Goal: Information Seeking & Learning: Learn about a topic

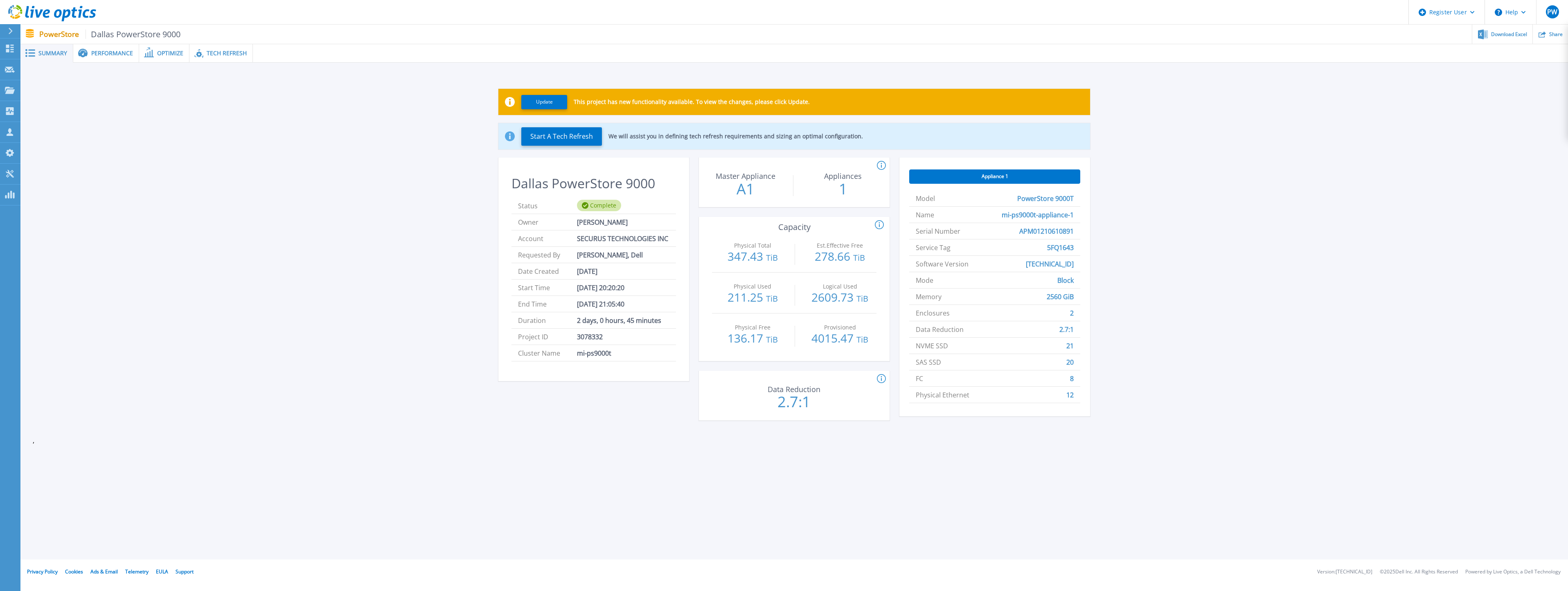
click at [114, 51] on span "Performance" at bounding box center [112, 53] width 42 height 5
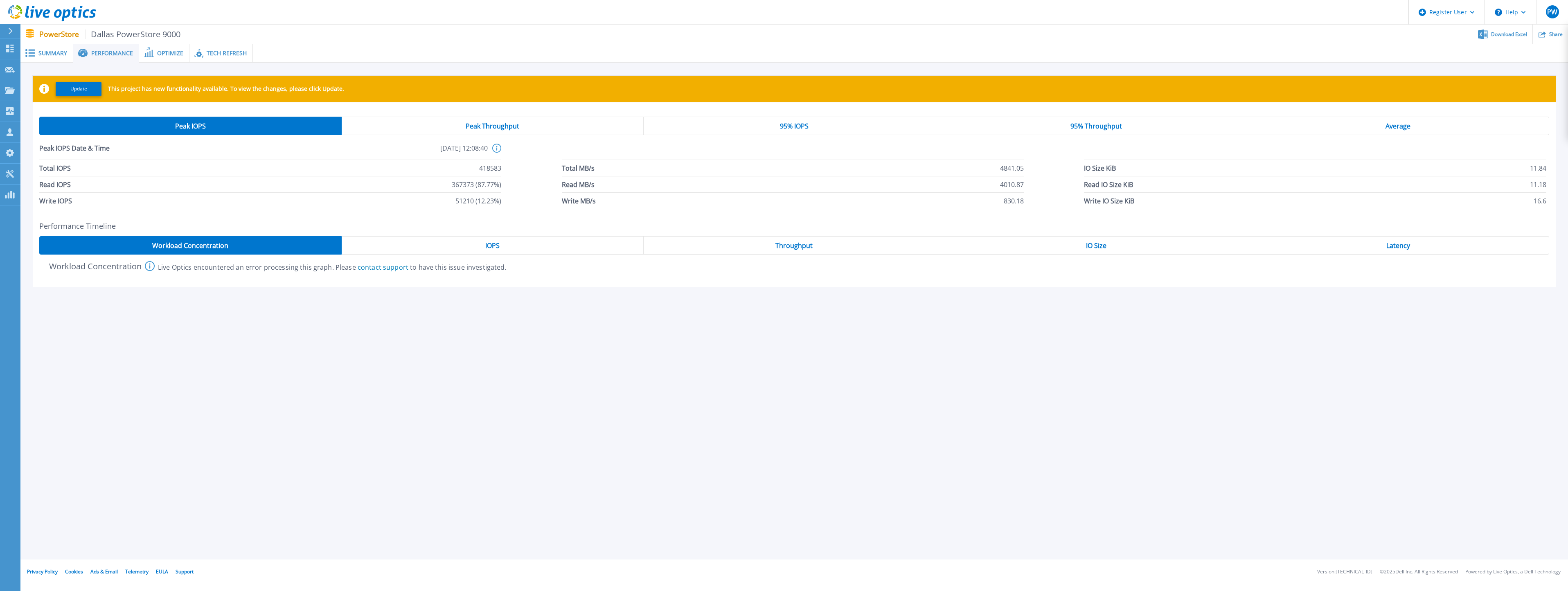
click at [803, 245] on span "Throughput" at bounding box center [794, 245] width 37 height 7
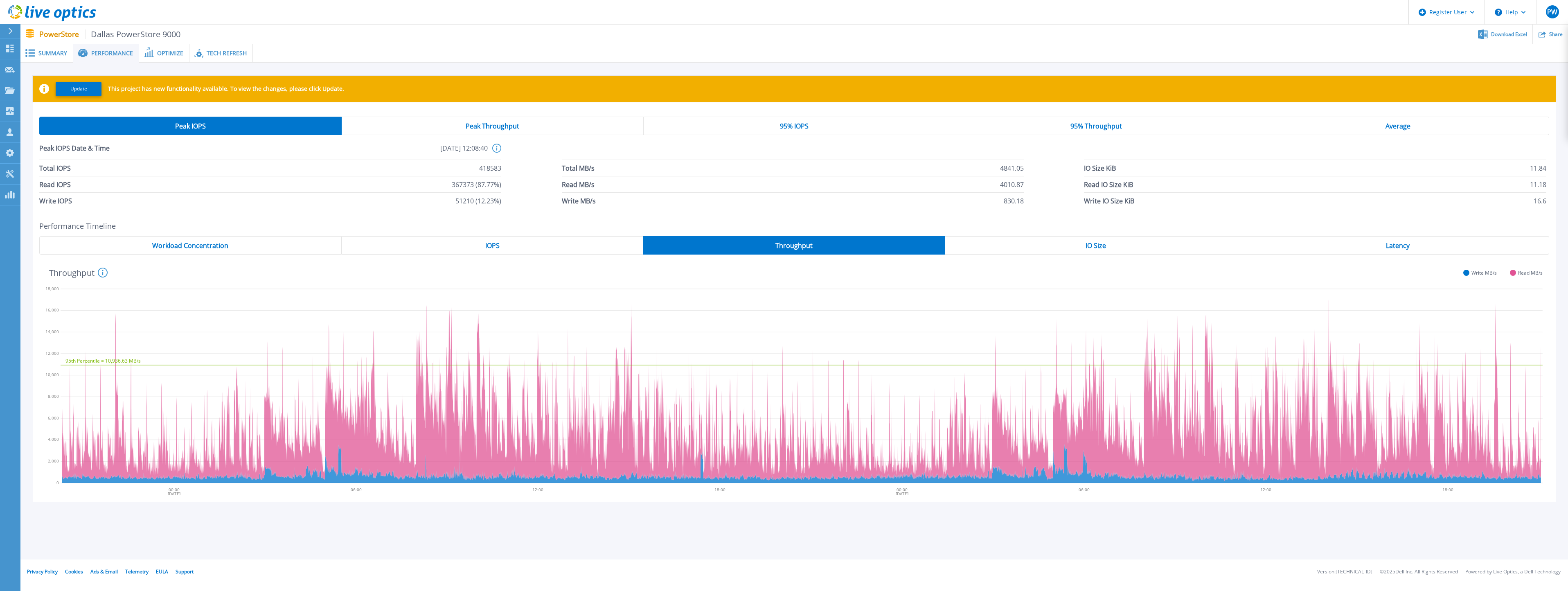
click at [1340, 127] on div "Average" at bounding box center [1398, 126] width 302 height 18
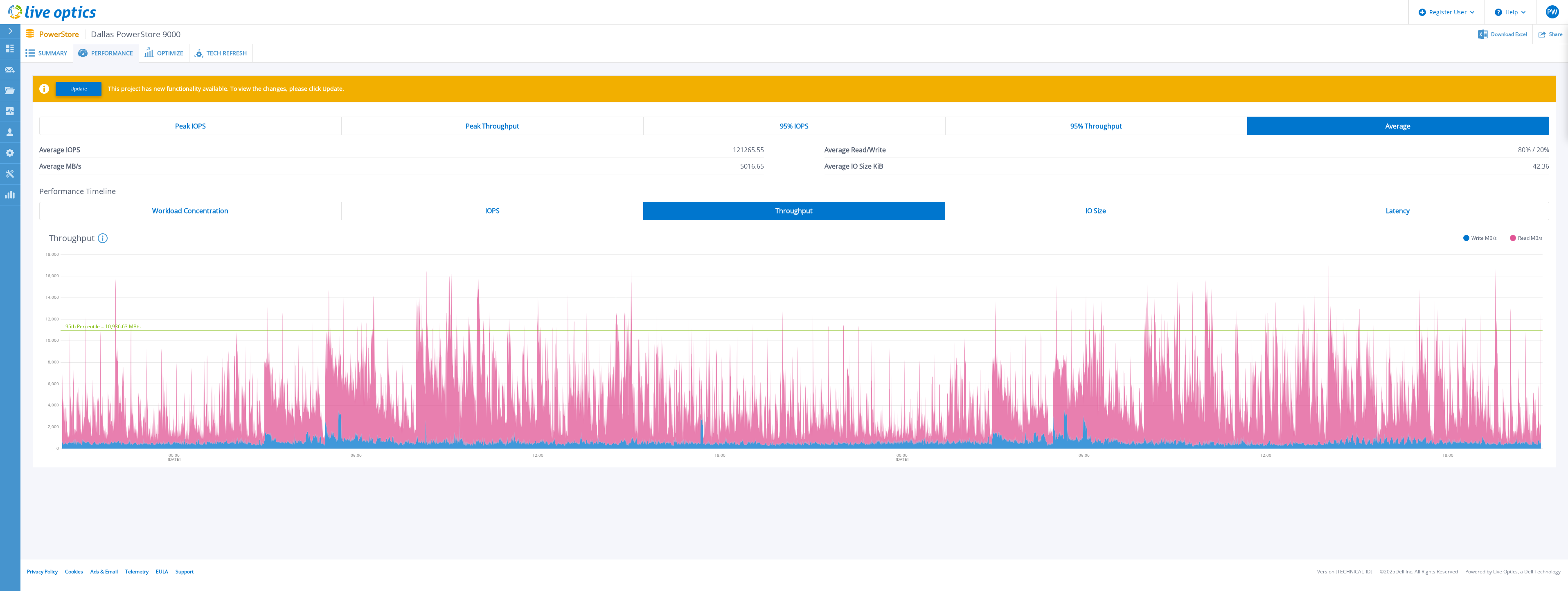
click at [44, 55] on span "Summary" at bounding box center [52, 53] width 29 height 5
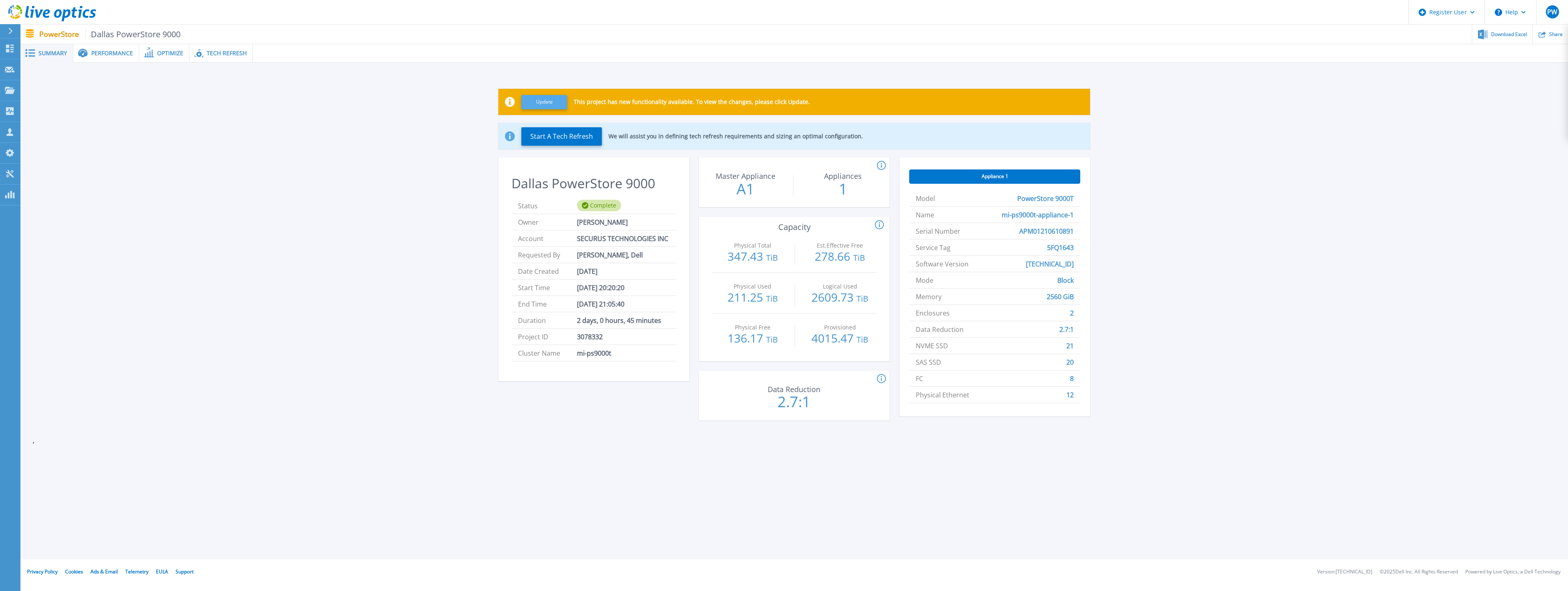
click at [539, 103] on button "Update" at bounding box center [544, 102] width 46 height 15
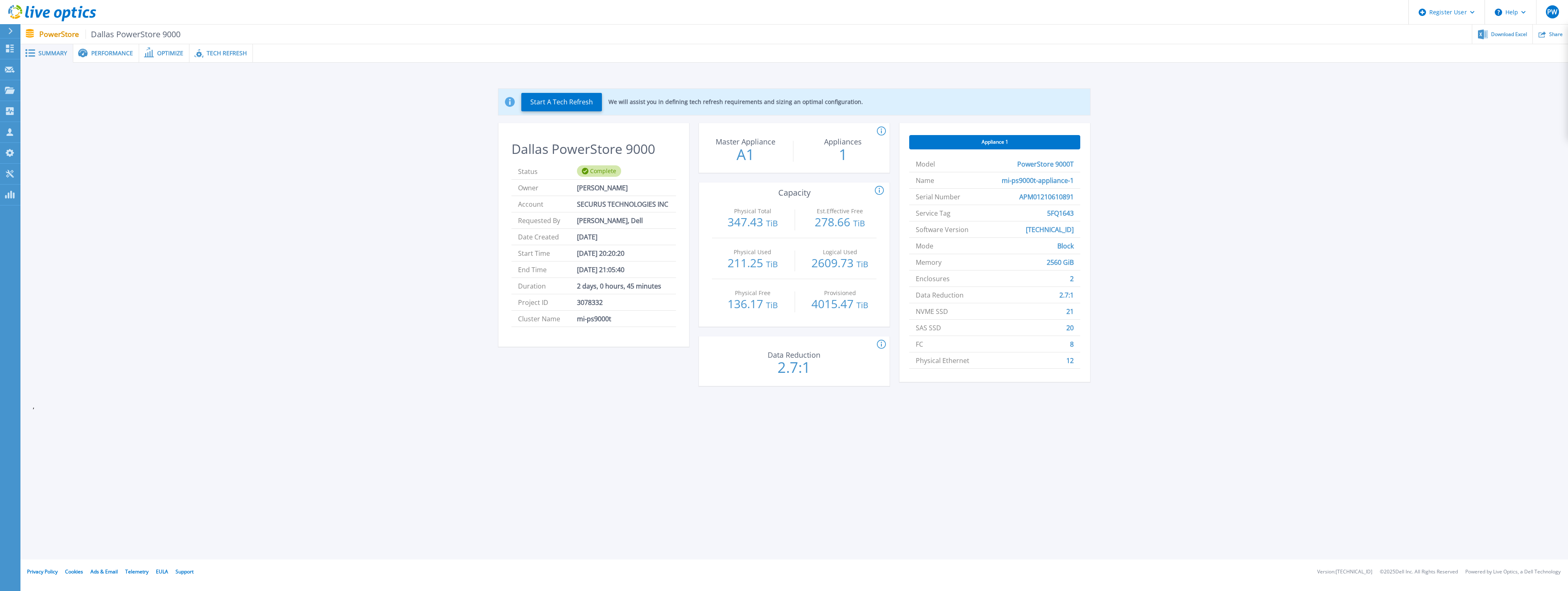
click at [118, 55] on span "Performance" at bounding box center [112, 53] width 42 height 5
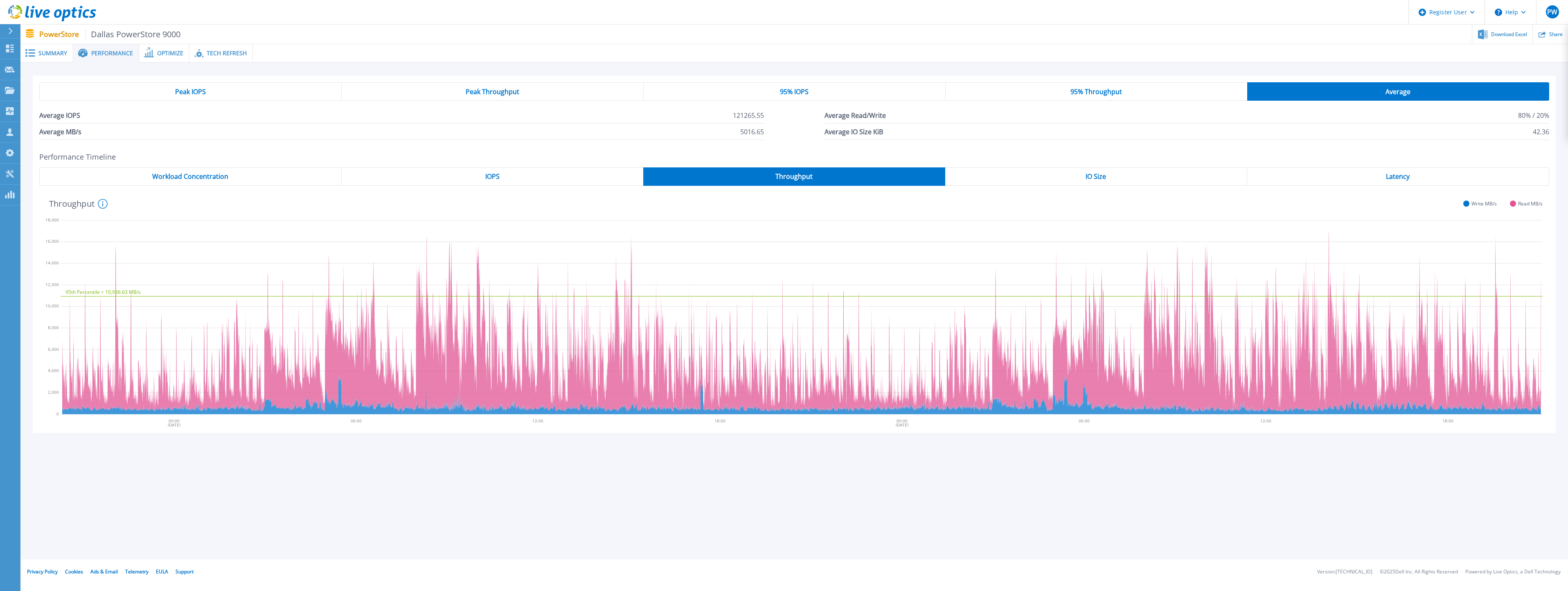
click at [449, 93] on div "Peak Throughput" at bounding box center [492, 91] width 302 height 18
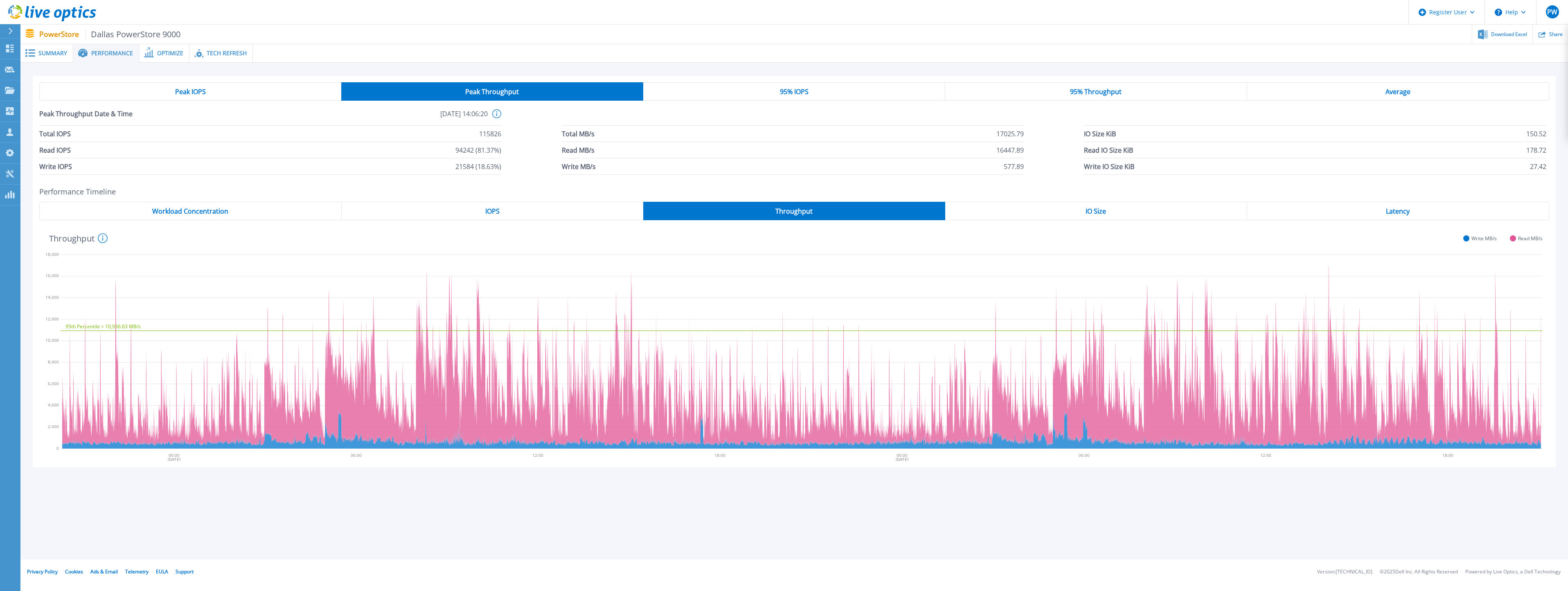
click at [1404, 208] on span "Latency" at bounding box center [1398, 211] width 24 height 7
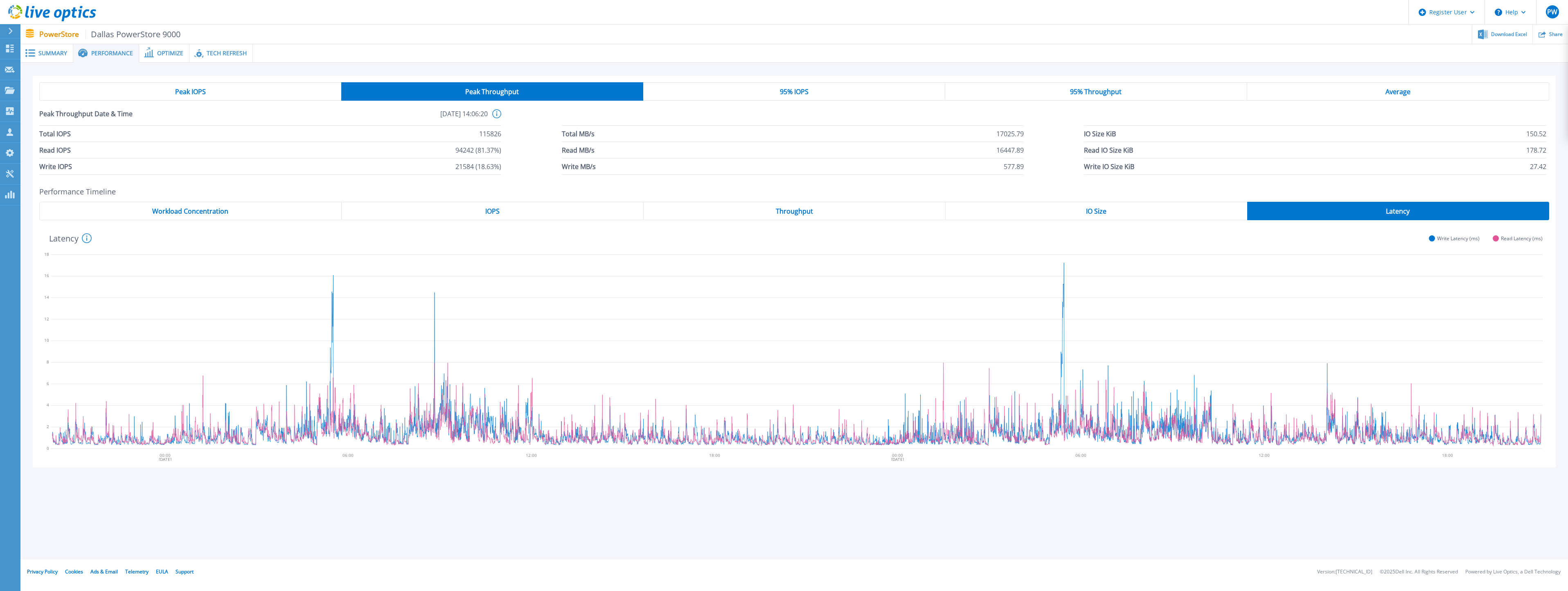
click at [231, 93] on div "Peak IOPS" at bounding box center [191, 91] width 302 height 18
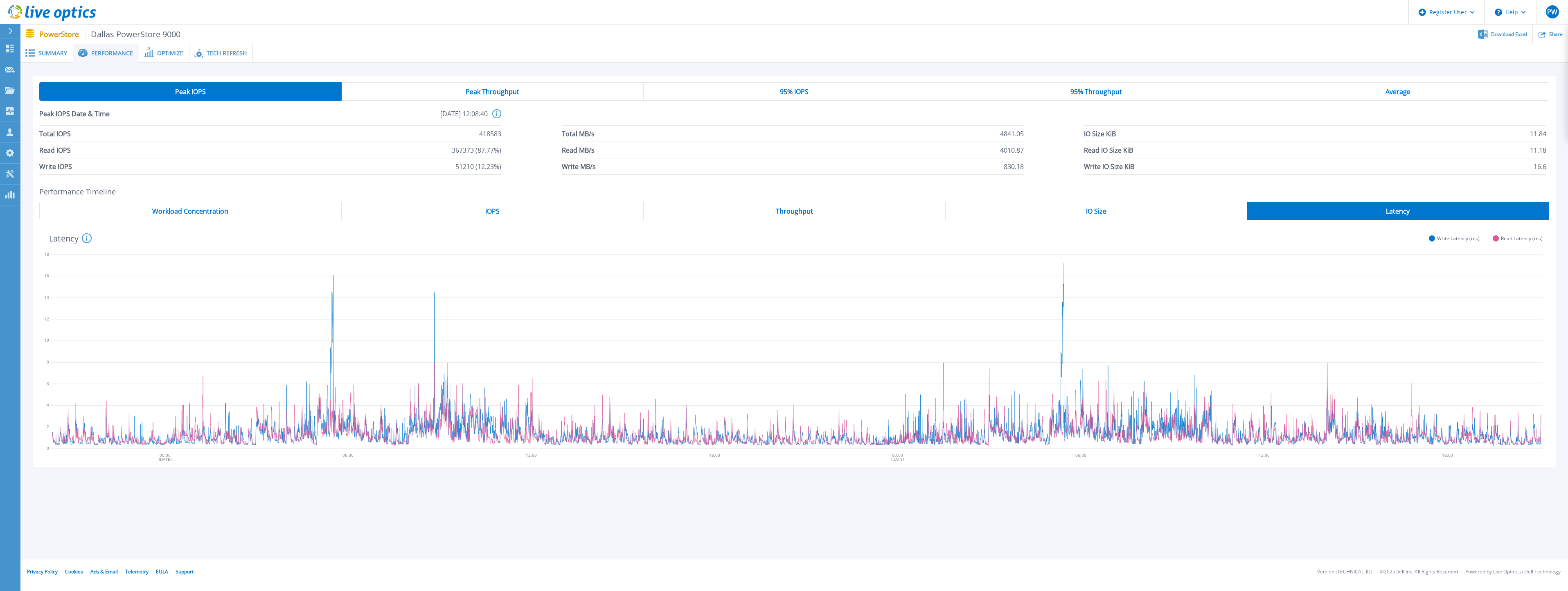
click at [491, 89] on span "Peak Throughput" at bounding box center [492, 91] width 54 height 7
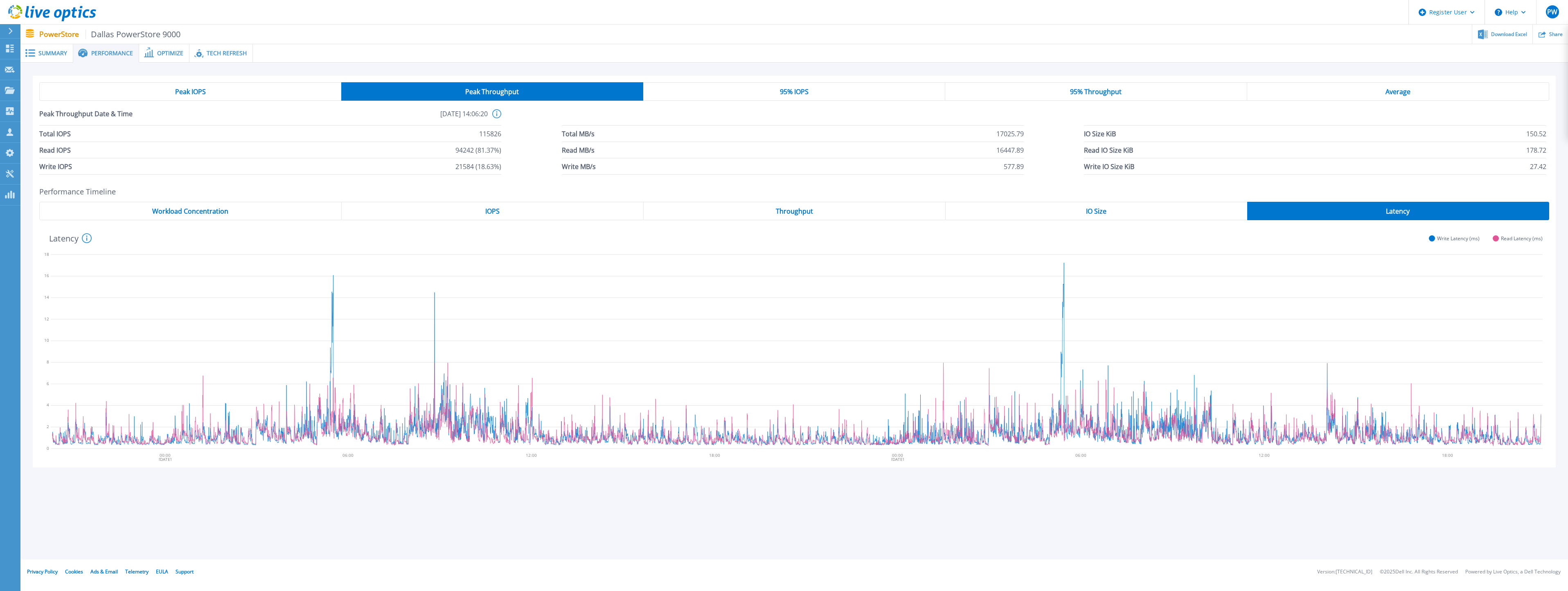
scroll to position [72, 0]
click at [58, 52] on span "Summary" at bounding box center [52, 53] width 29 height 5
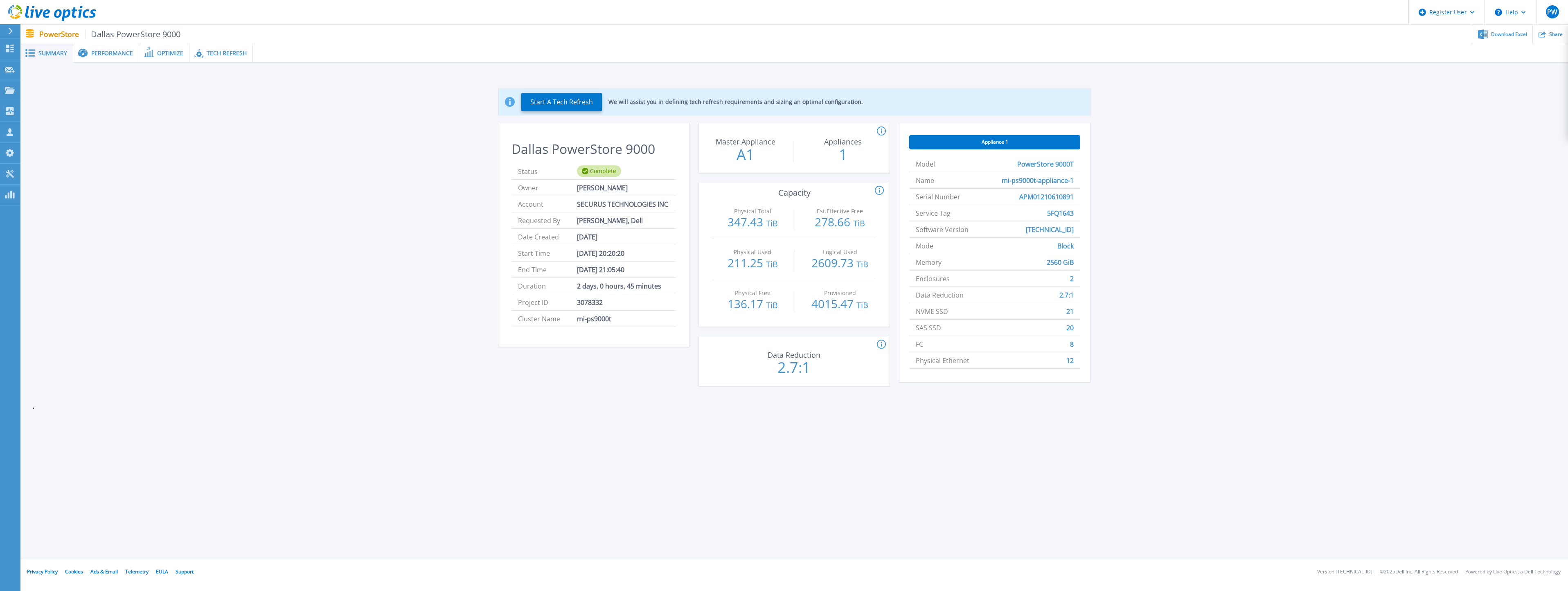
click at [108, 55] on span "Performance" at bounding box center [112, 53] width 42 height 5
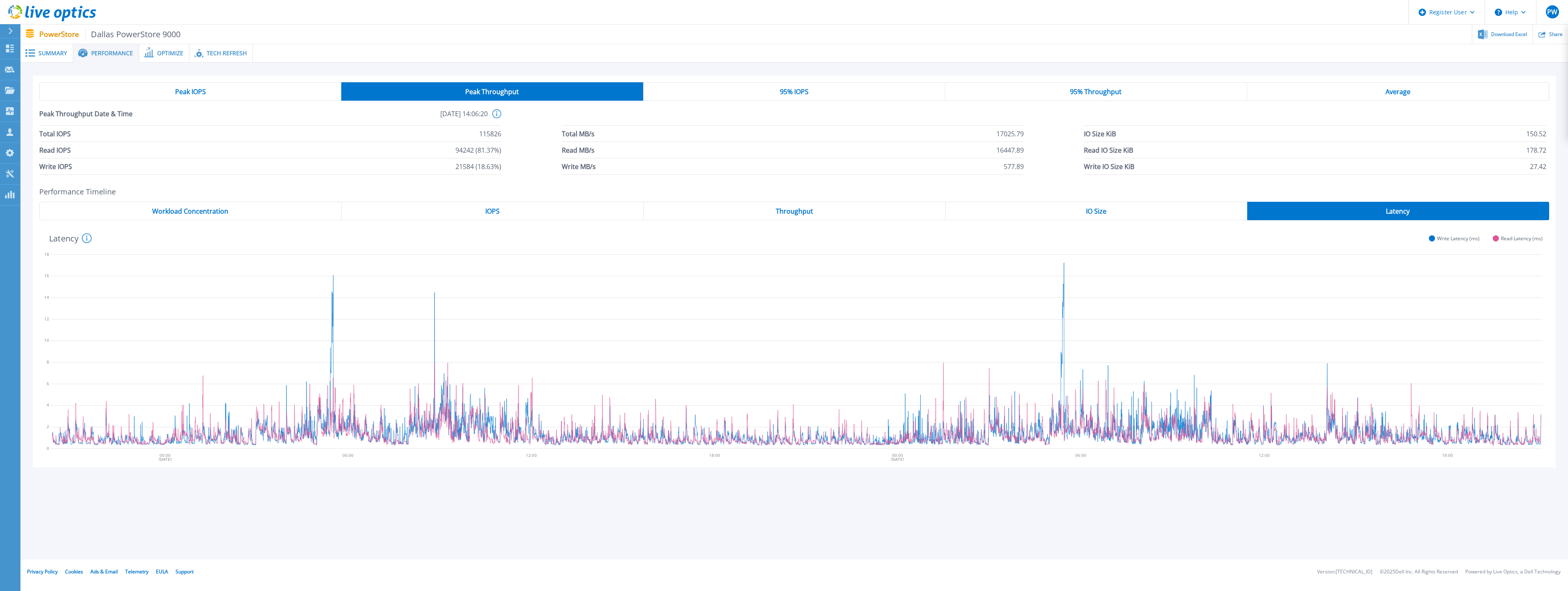
click at [51, 55] on span "Summary" at bounding box center [52, 53] width 29 height 5
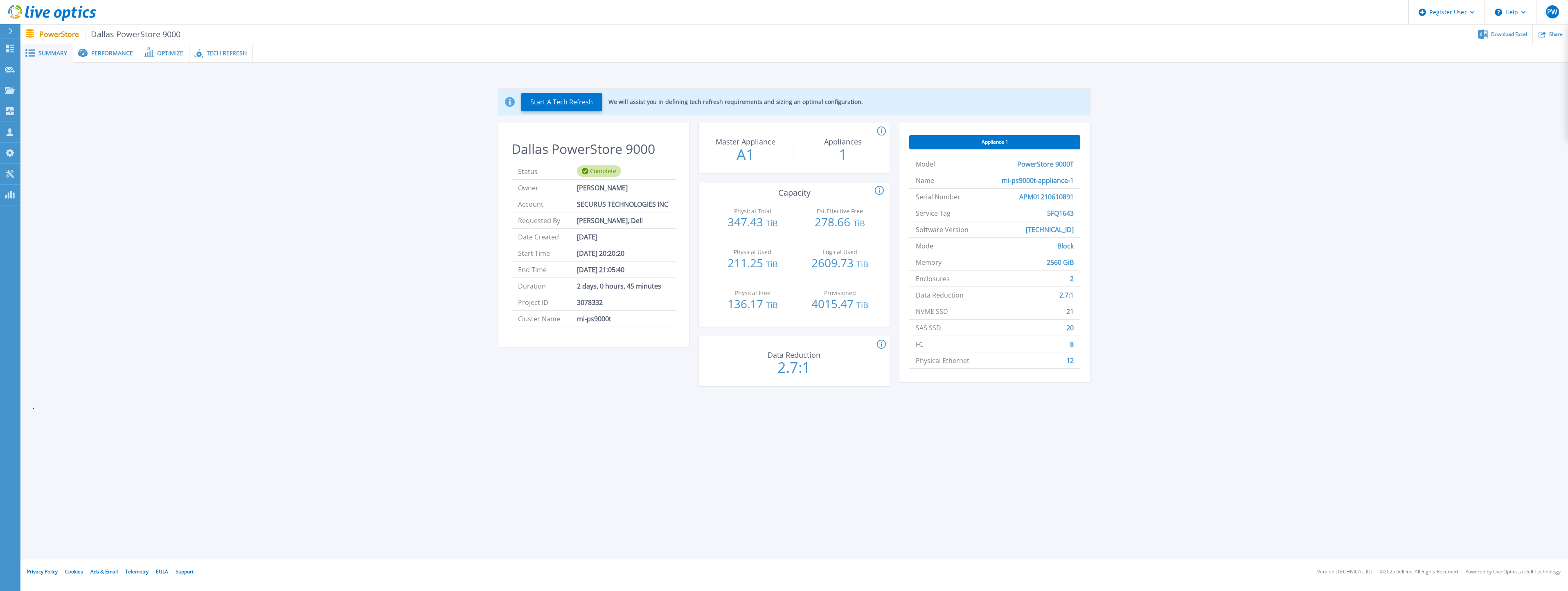
click at [1059, 211] on span "5FQ1643" at bounding box center [1060, 213] width 27 height 16
copy span "5FQ1643"
click at [118, 54] on span "Performance" at bounding box center [112, 53] width 42 height 5
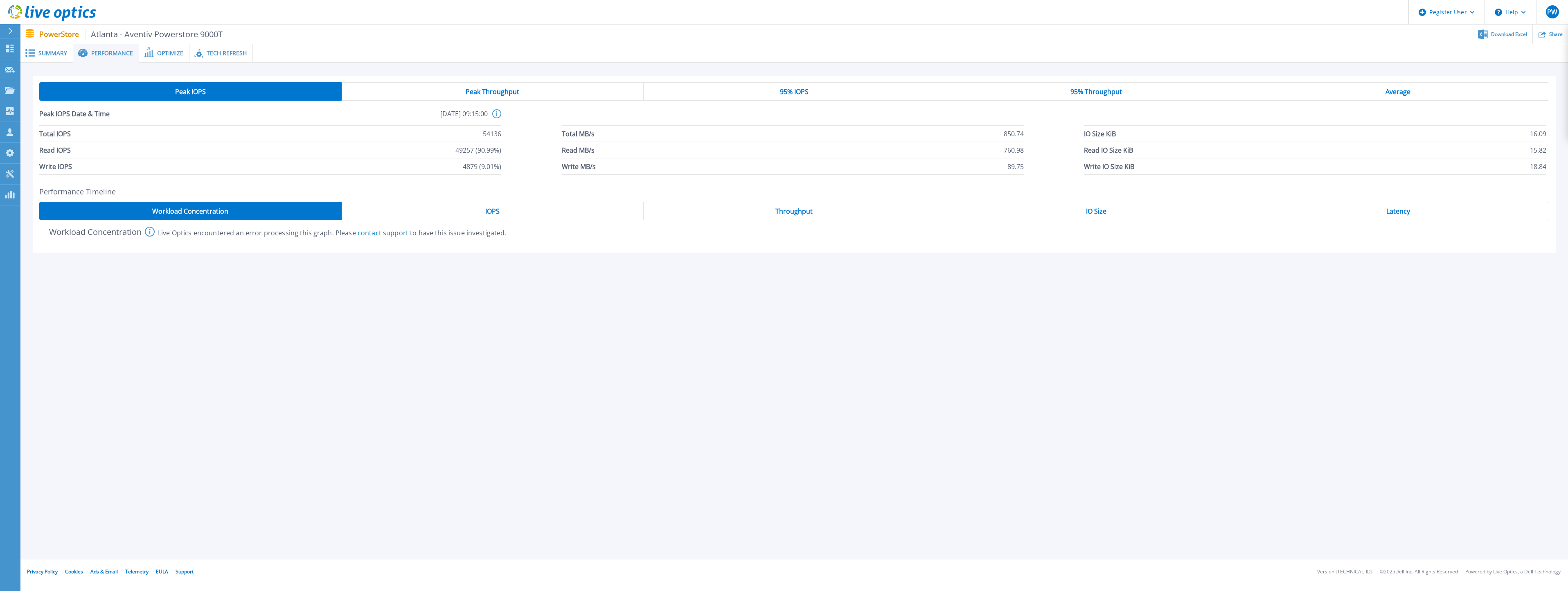
click at [499, 211] on span "IOPS" at bounding box center [492, 211] width 15 height 7
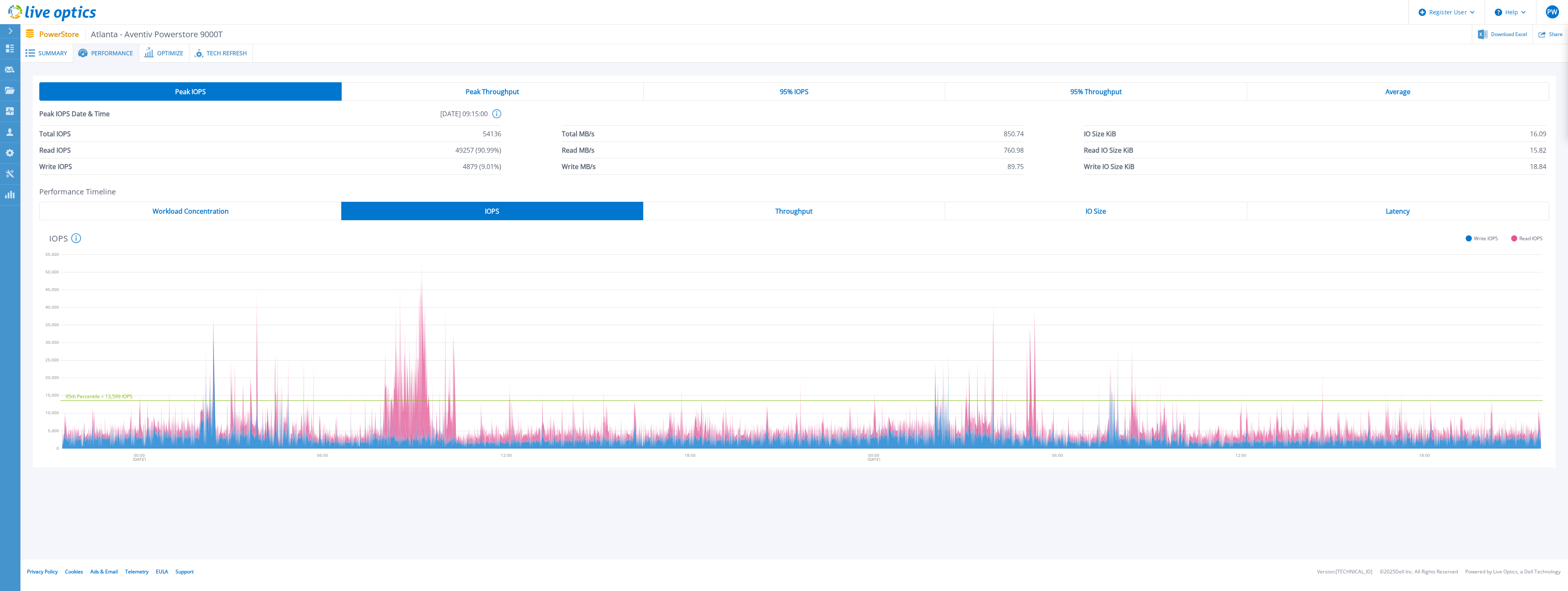
click at [513, 93] on span "Peak Throughput" at bounding box center [492, 91] width 54 height 7
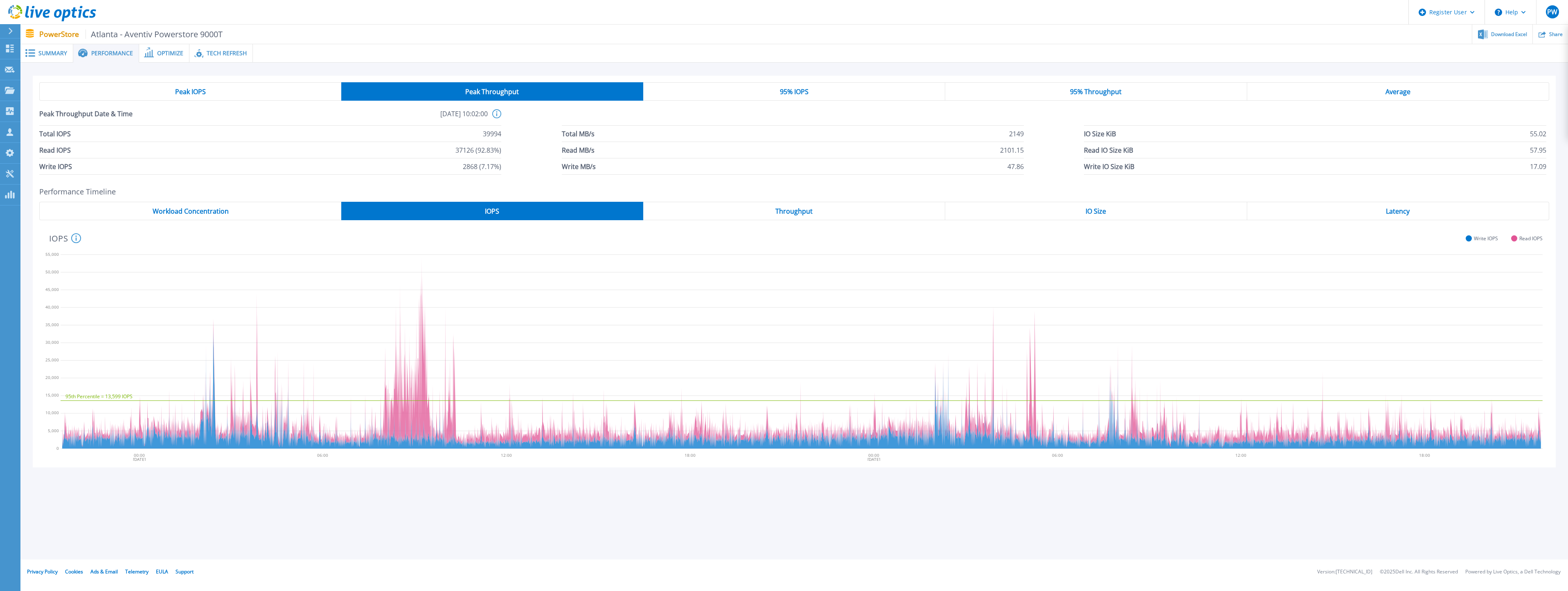
click at [268, 95] on div "Peak IOPS" at bounding box center [191, 91] width 302 height 18
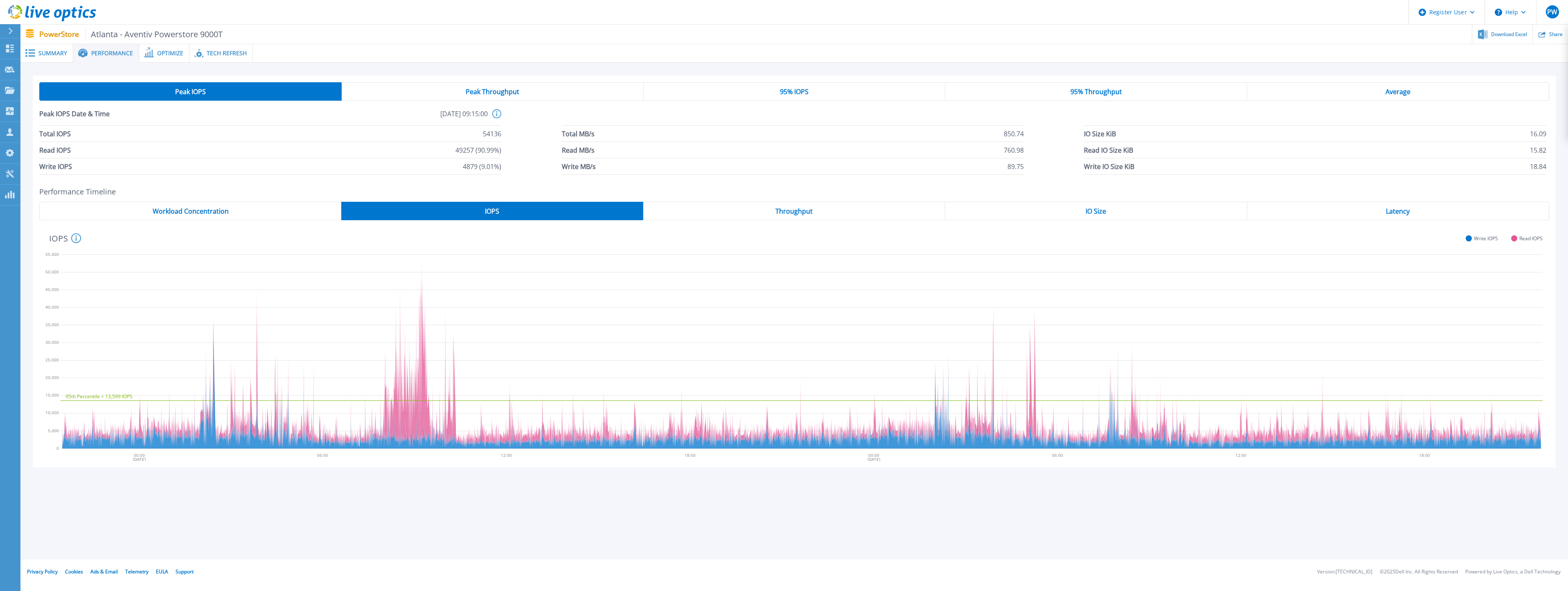
click at [268, 94] on div "Peak IOPS" at bounding box center [191, 91] width 303 height 18
click at [515, 91] on span "Peak Throughput" at bounding box center [492, 91] width 54 height 7
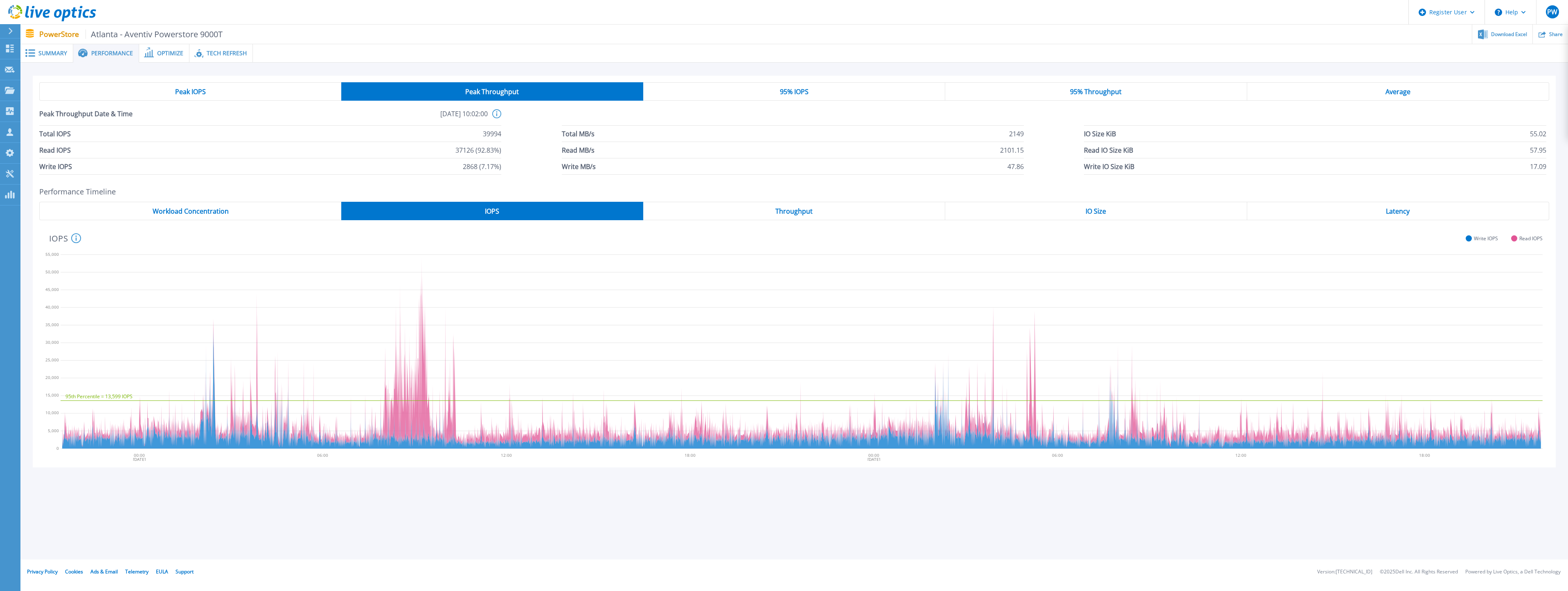
click at [514, 90] on span "Peak Throughput" at bounding box center [492, 91] width 54 height 7
click at [761, 212] on div "Throughput" at bounding box center [794, 211] width 302 height 18
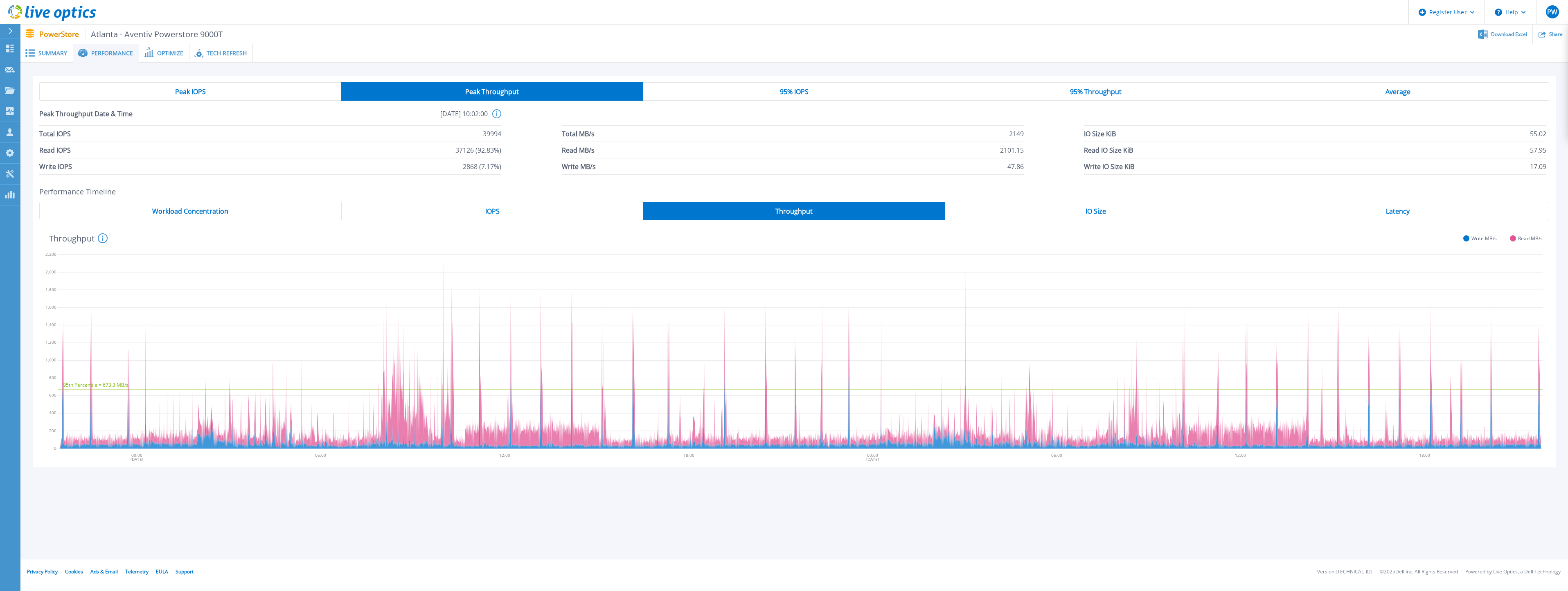
click at [521, 212] on div "IOPS" at bounding box center [492, 211] width 301 height 18
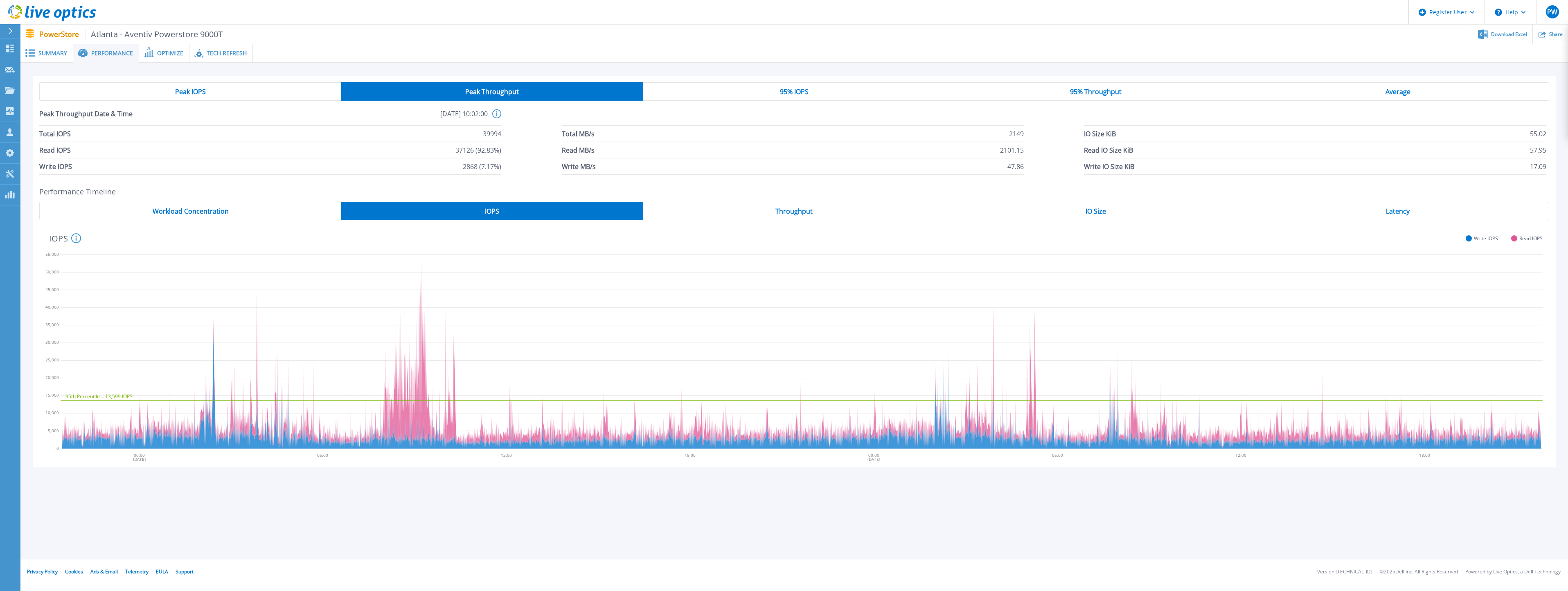
click at [238, 93] on div "Peak IOPS" at bounding box center [191, 91] width 302 height 18
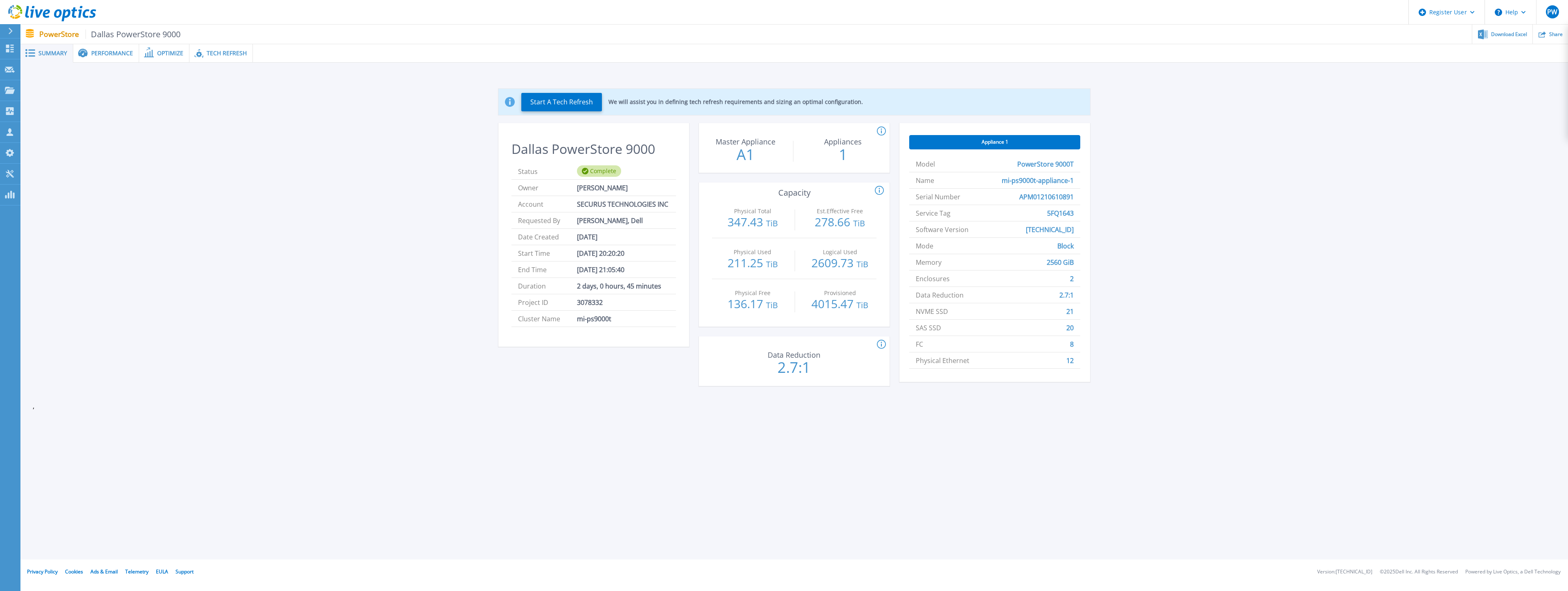
click at [98, 55] on span "Performance" at bounding box center [112, 53] width 42 height 5
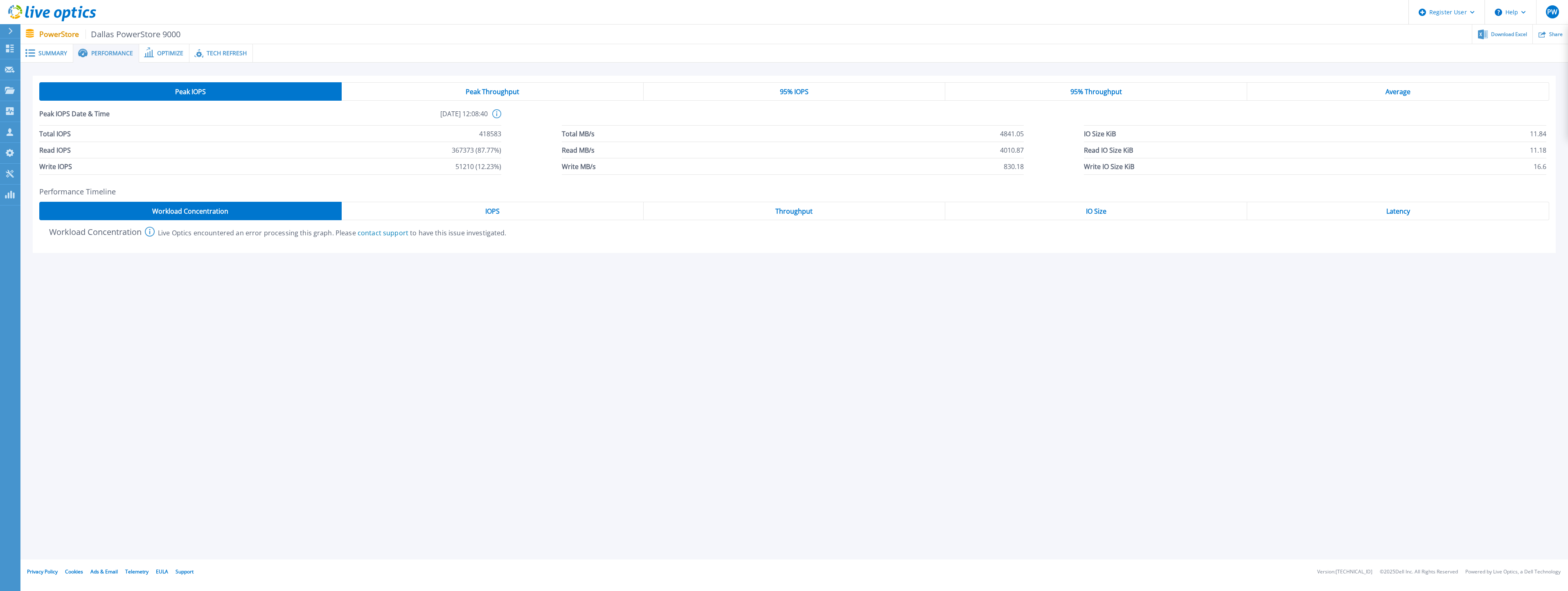
click at [486, 91] on span "Peak Throughput" at bounding box center [492, 91] width 54 height 7
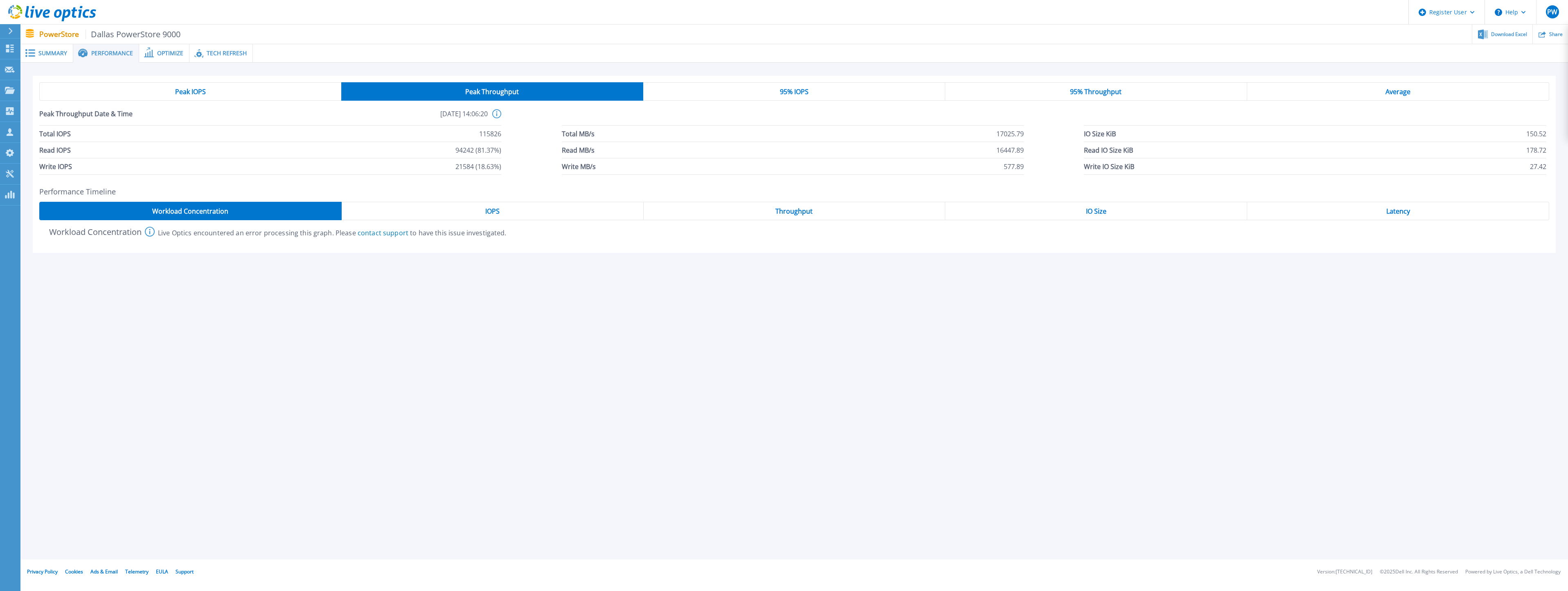
click at [1430, 214] on div "Latency" at bounding box center [1398, 211] width 302 height 18
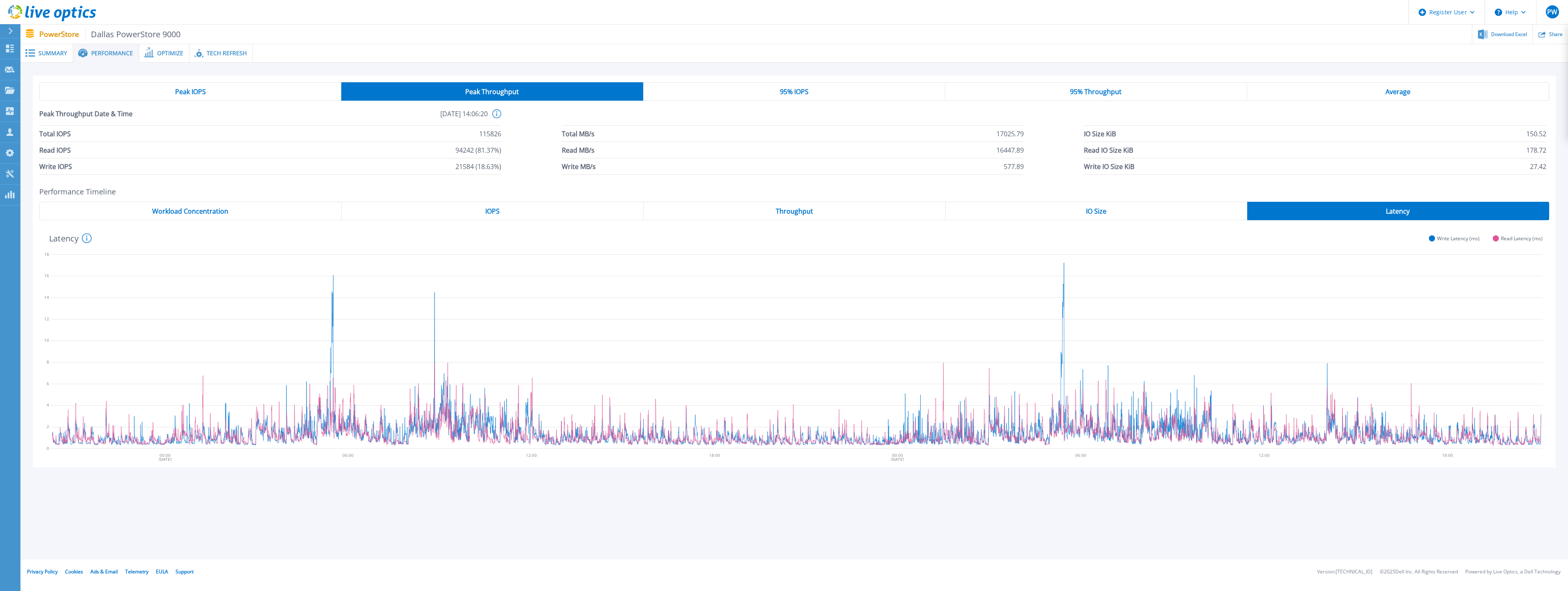
click at [61, 53] on span "Summary" at bounding box center [52, 53] width 29 height 5
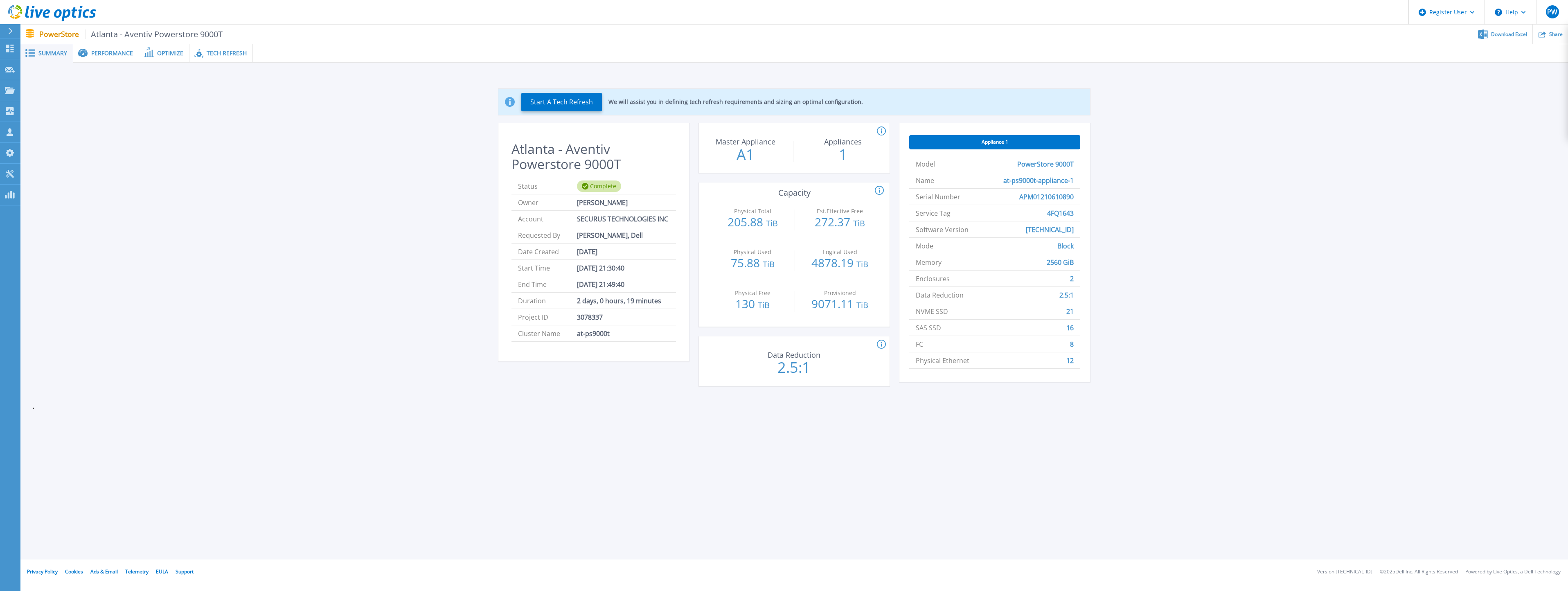
click at [121, 54] on span "Performance" at bounding box center [112, 53] width 42 height 5
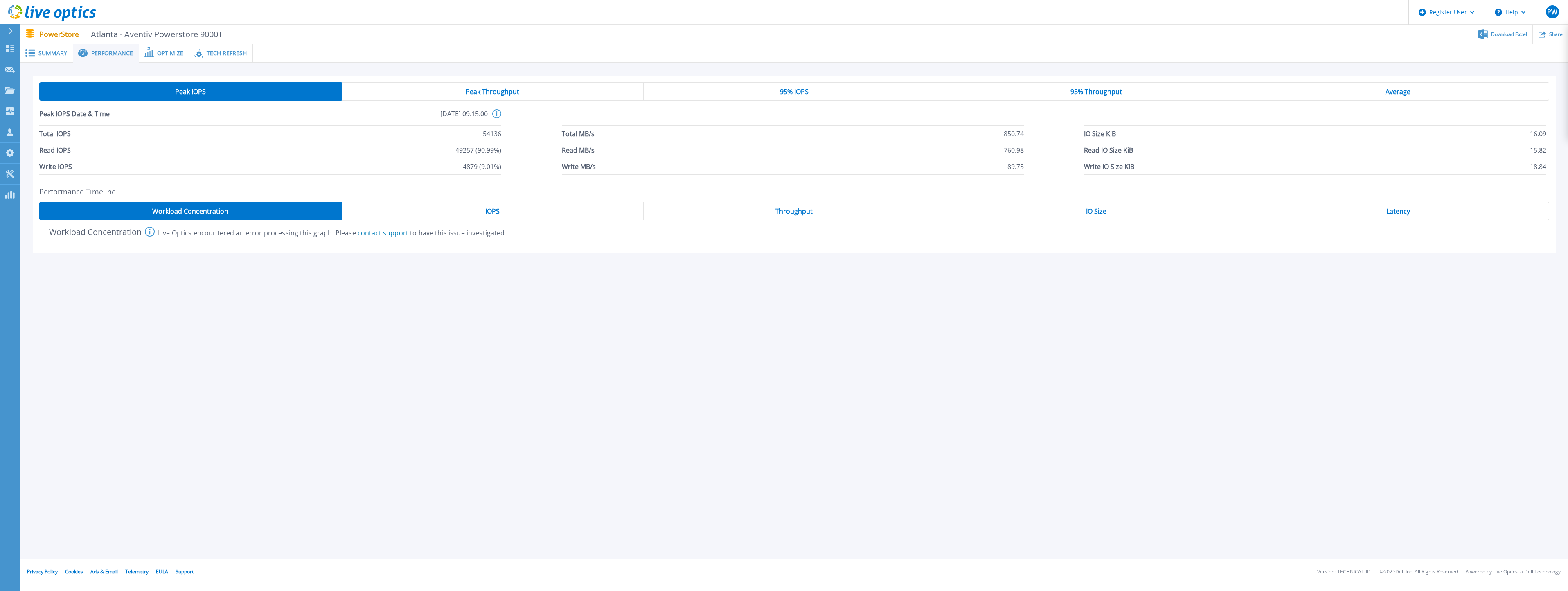
click at [480, 93] on span "Peak Throughput" at bounding box center [492, 91] width 54 height 7
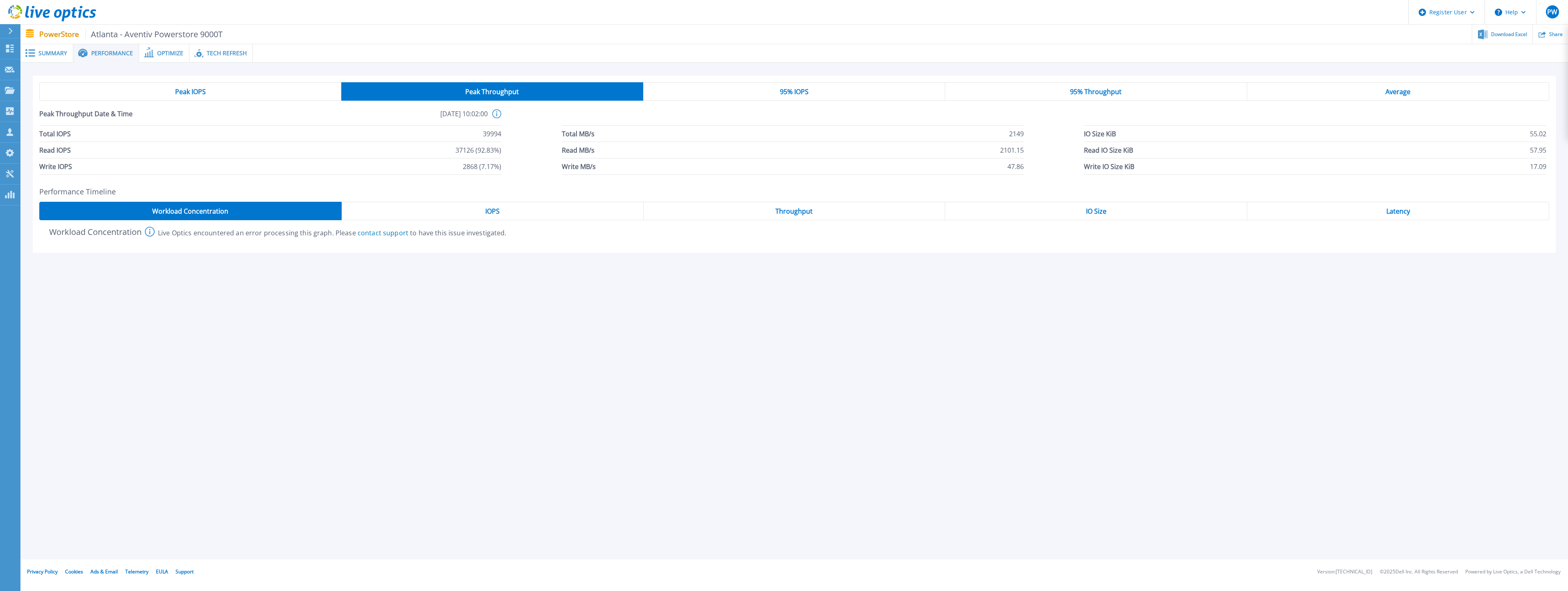
click at [716, 211] on div "Throughput" at bounding box center [794, 211] width 302 height 18
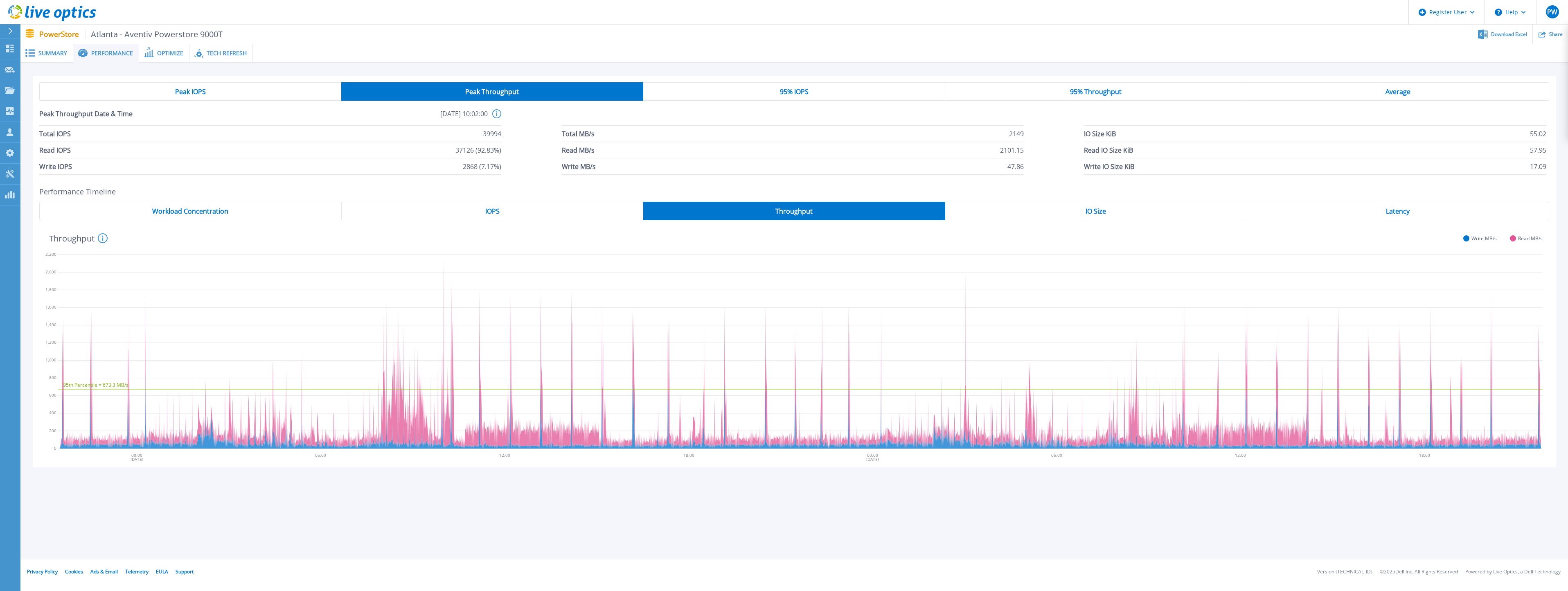
click at [1072, 208] on div "IO Size" at bounding box center [1096, 211] width 302 height 18
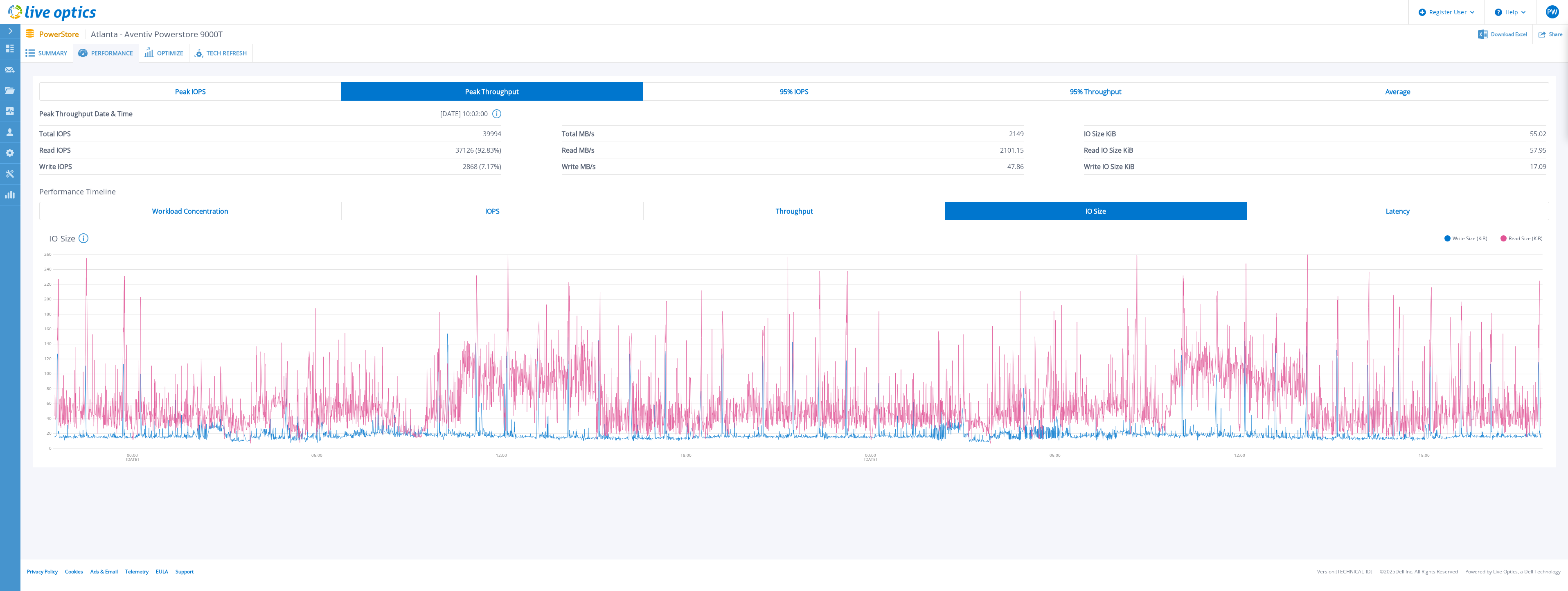
click at [1385, 214] on div "Latency" at bounding box center [1398, 211] width 302 height 18
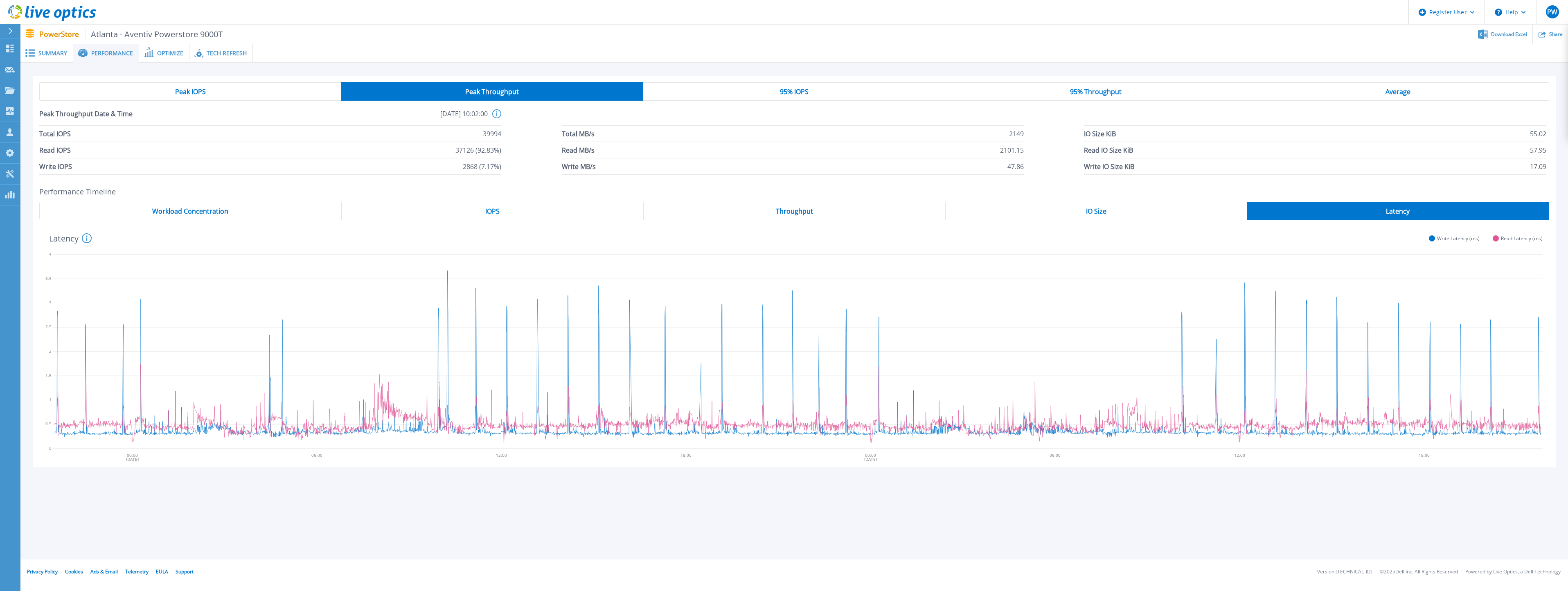
click at [158, 52] on span "Optimize" at bounding box center [170, 53] width 26 height 5
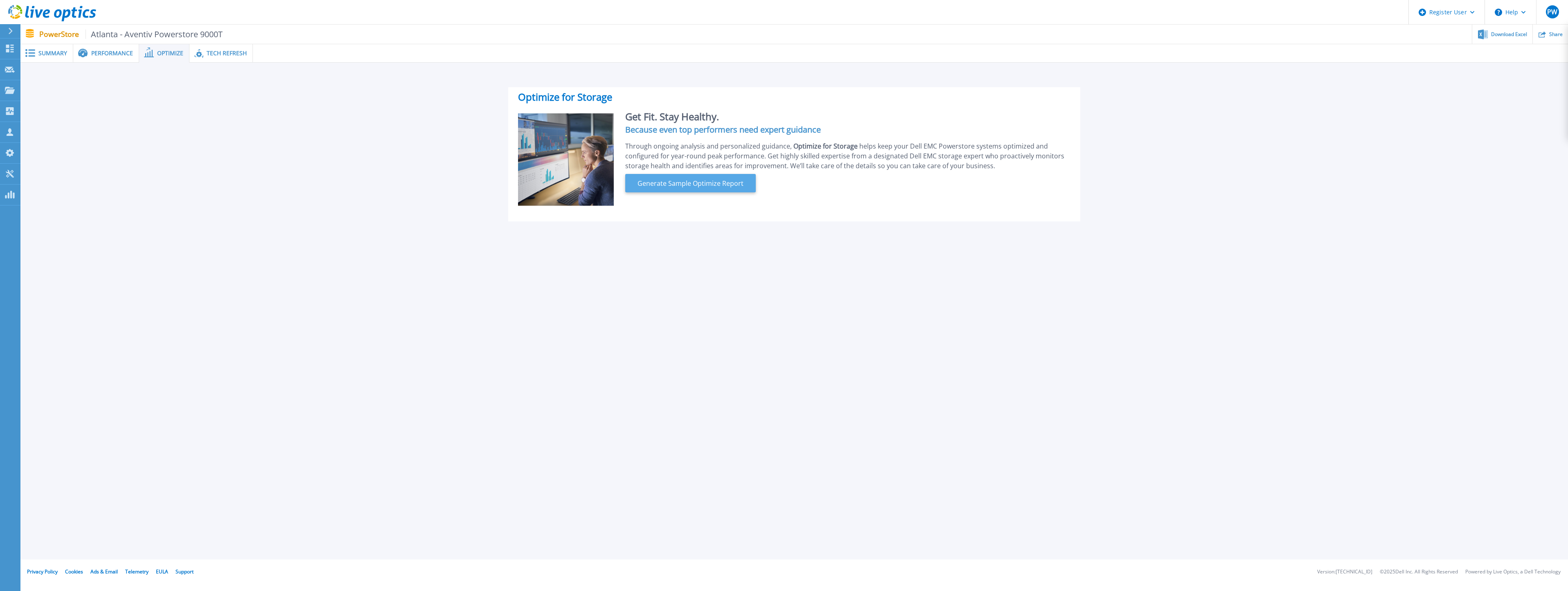
click at [680, 184] on span "Generate Sample Optimize Report" at bounding box center [690, 183] width 113 height 10
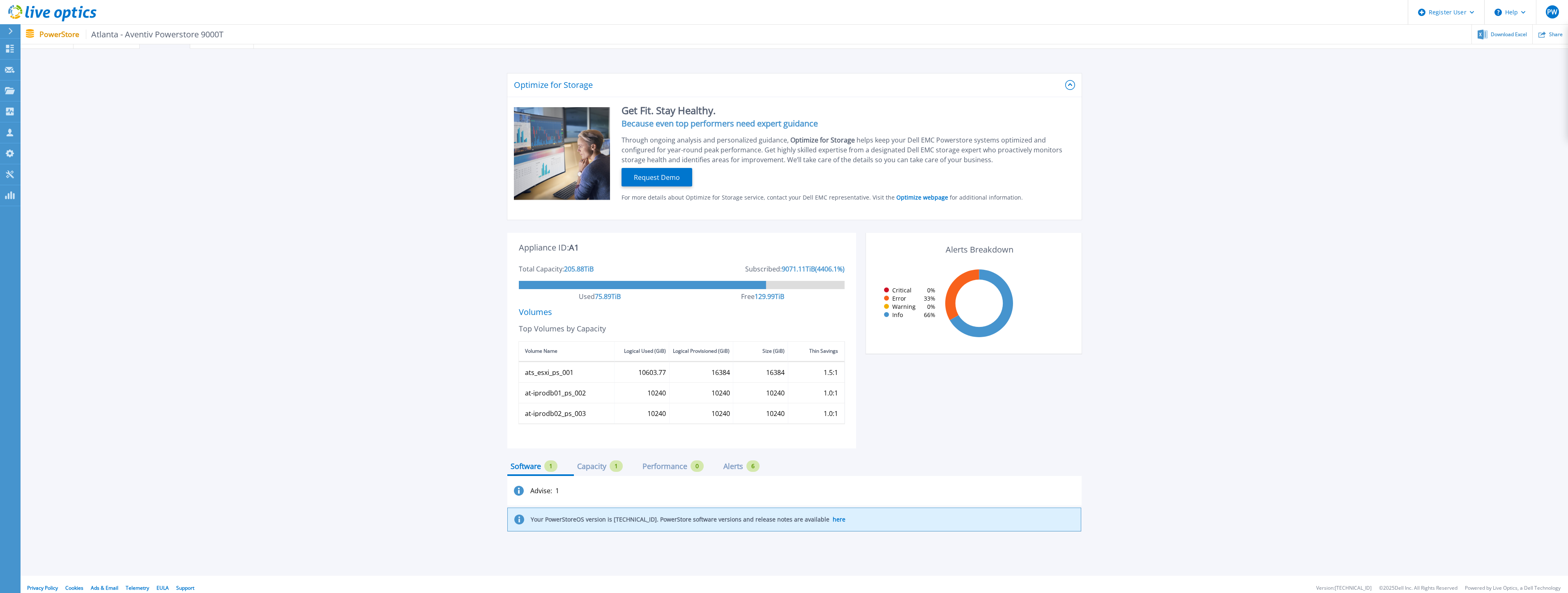
scroll to position [21, 0]
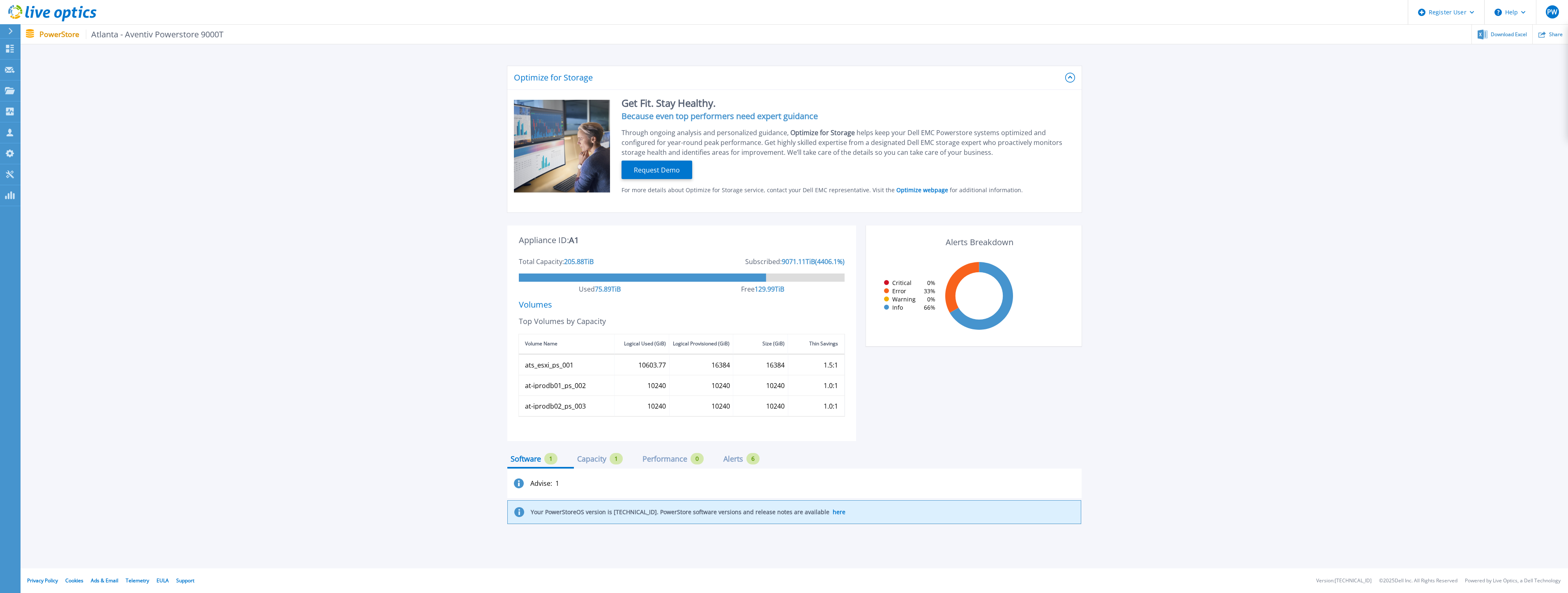
click at [589, 462] on div "Capacity" at bounding box center [592, 459] width 29 height 7
click at [667, 457] on div "Performance" at bounding box center [664, 459] width 45 height 7
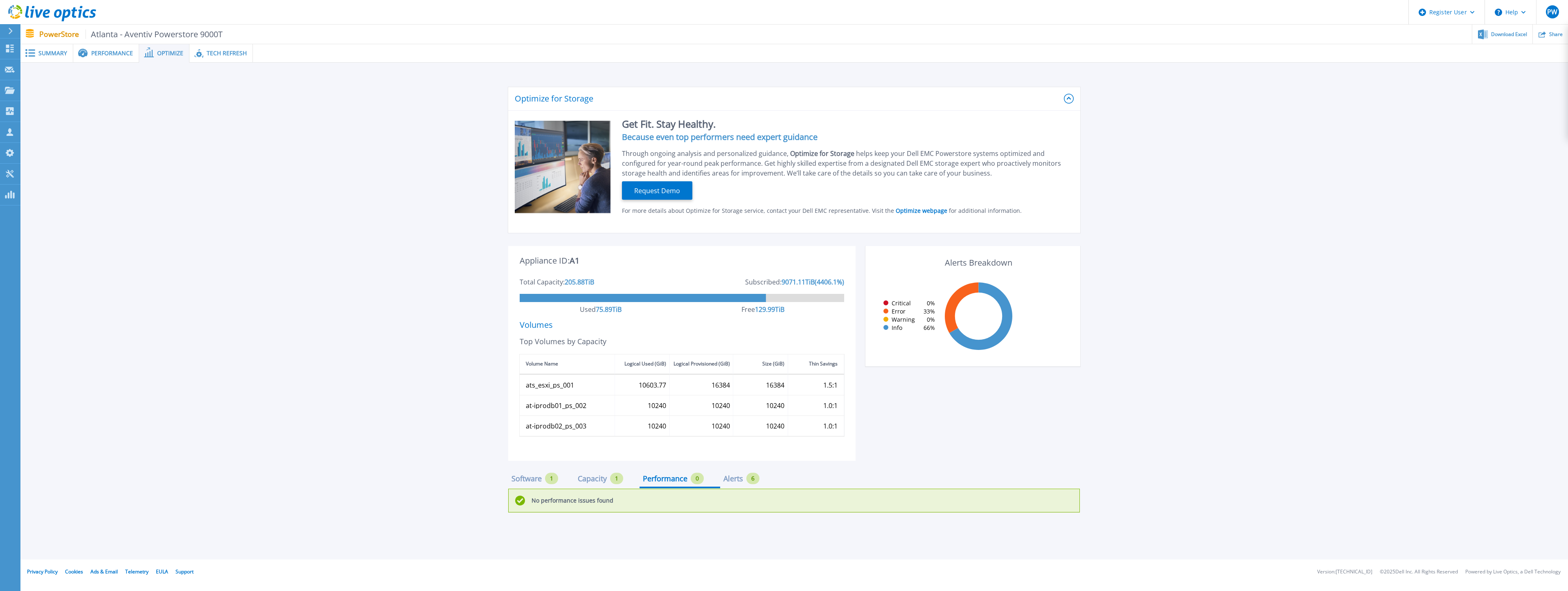
click at [732, 479] on div "Alerts" at bounding box center [733, 478] width 19 height 7
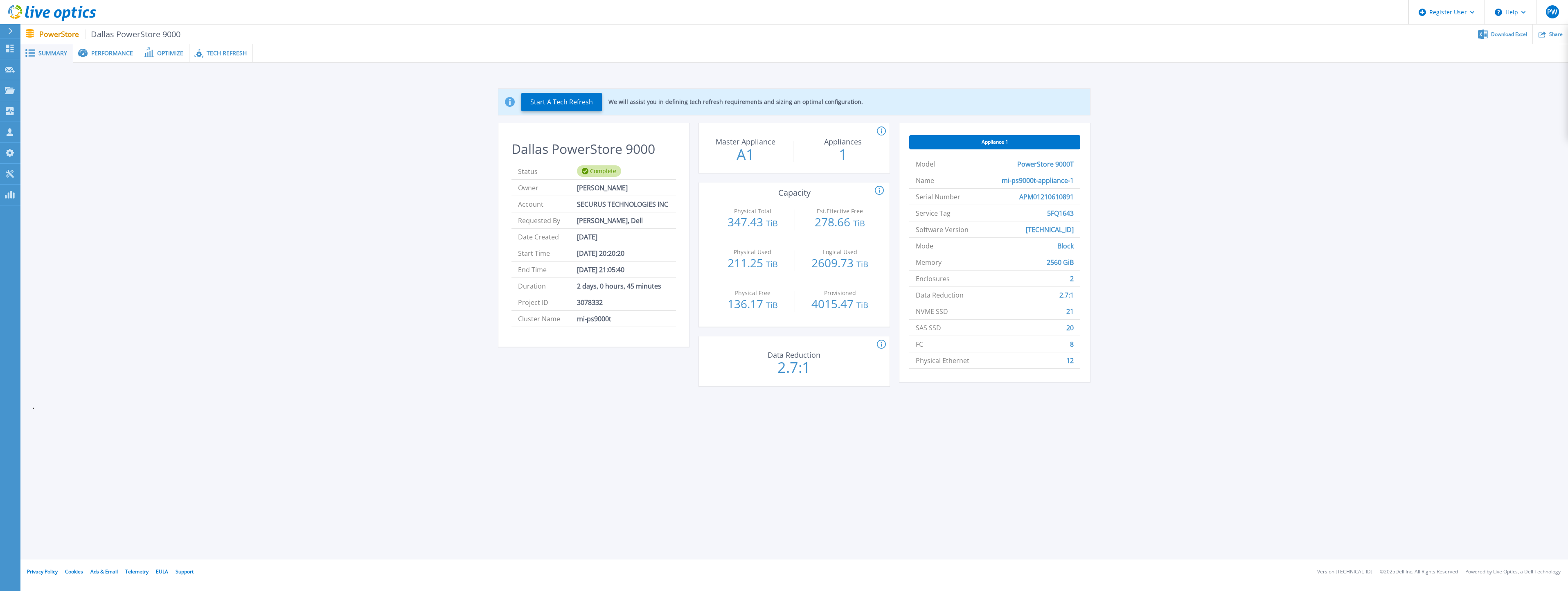
click at [111, 56] on span "Performance" at bounding box center [112, 53] width 42 height 5
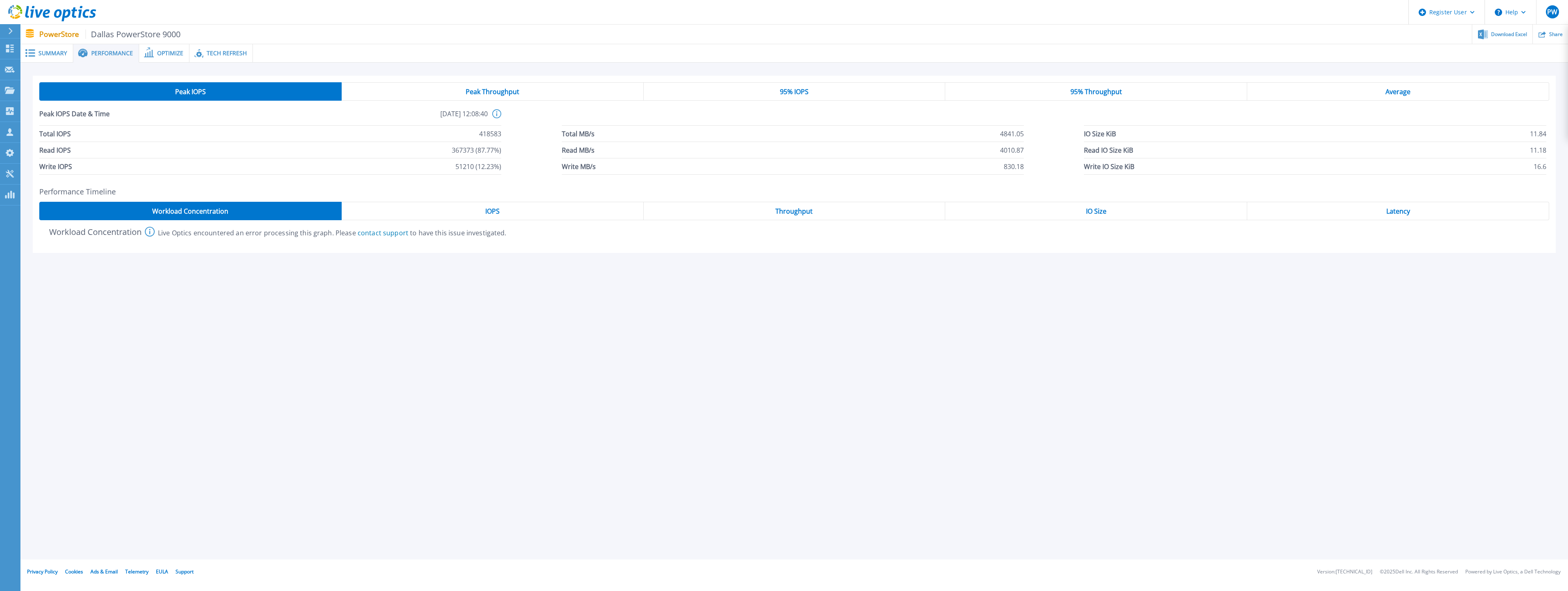
click at [166, 53] on span "Optimize" at bounding box center [170, 53] width 26 height 5
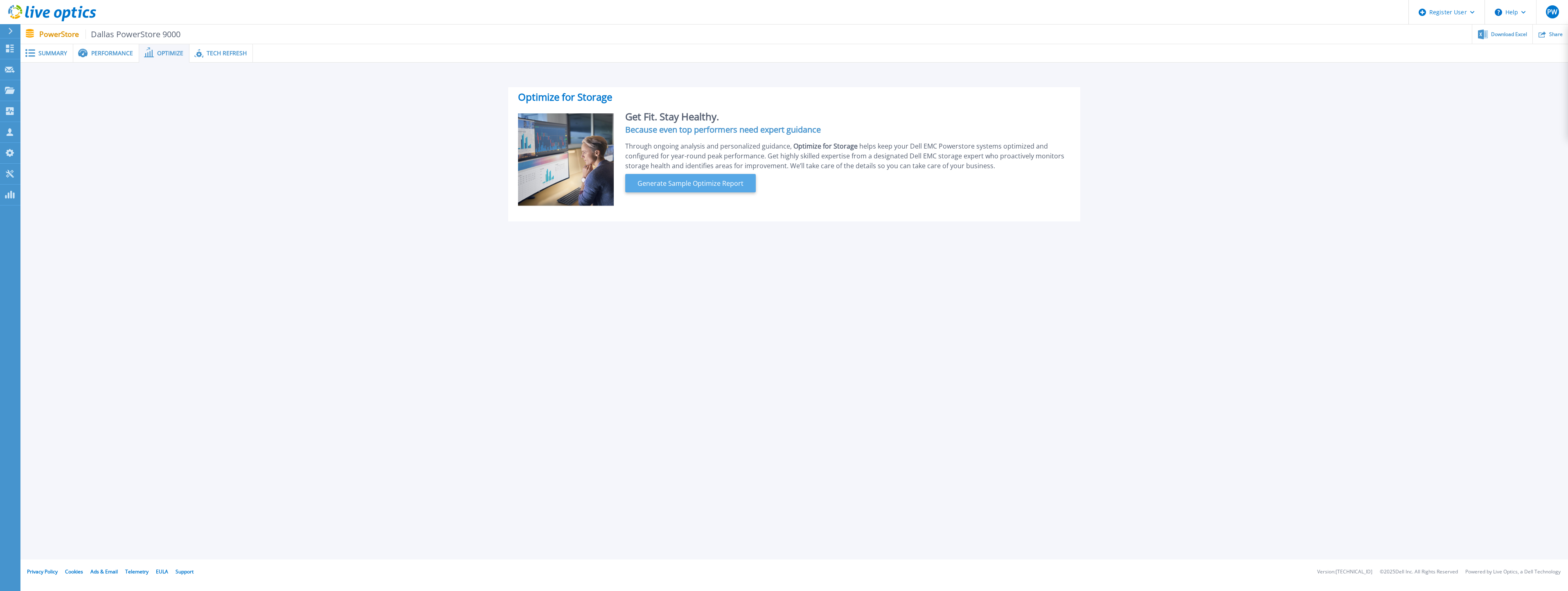
click at [671, 184] on span "Generate Sample Optimize Report" at bounding box center [690, 183] width 113 height 10
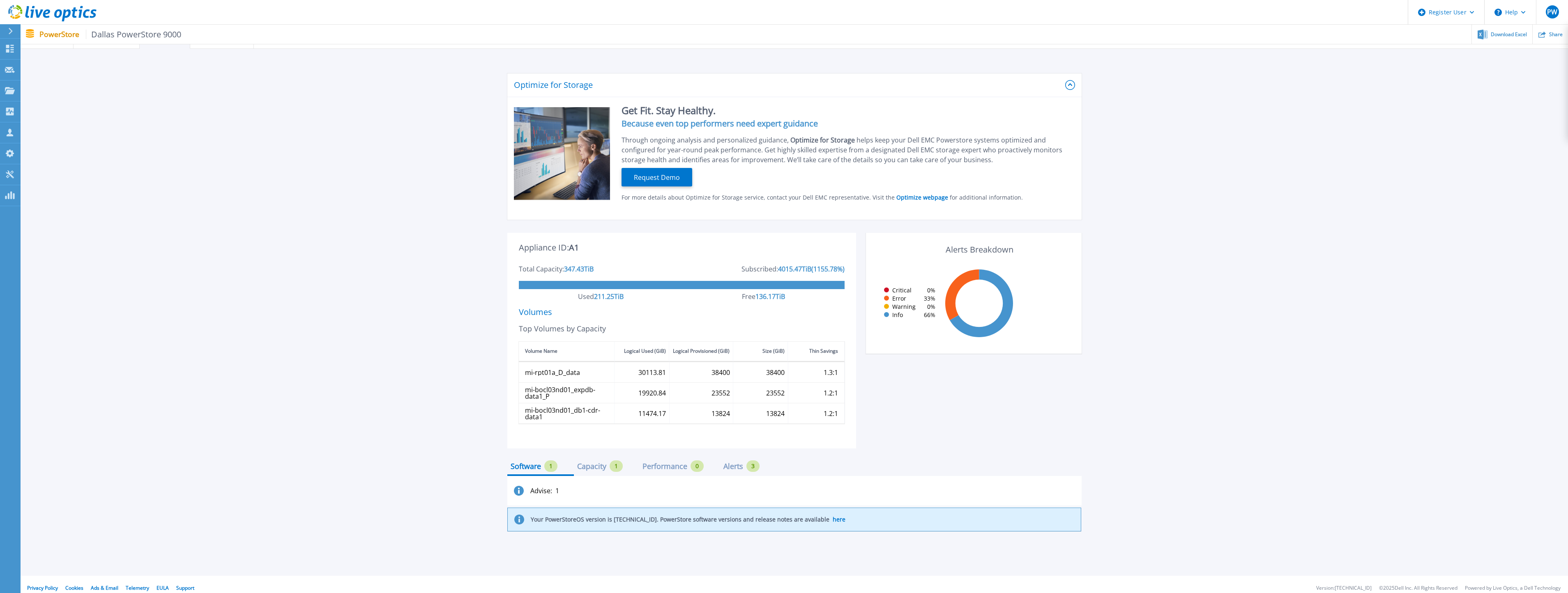
scroll to position [21, 0]
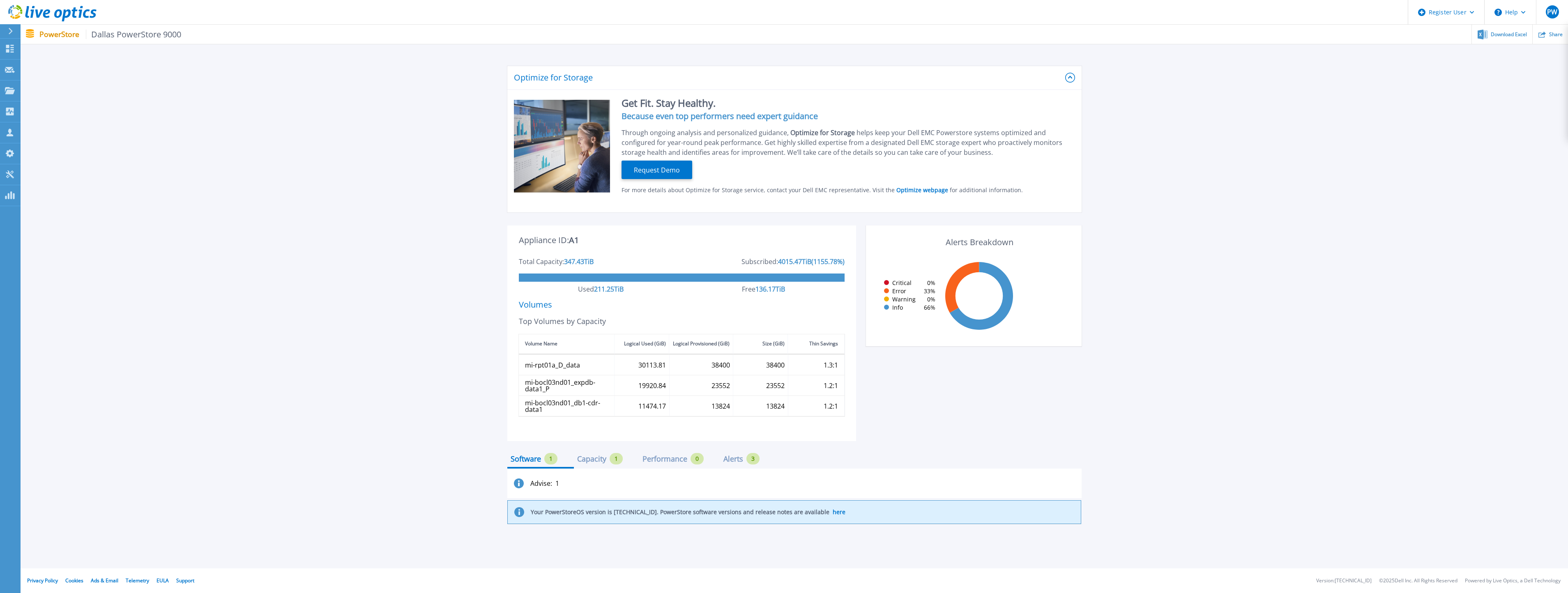
click at [731, 457] on div "Alerts" at bounding box center [733, 459] width 20 height 7
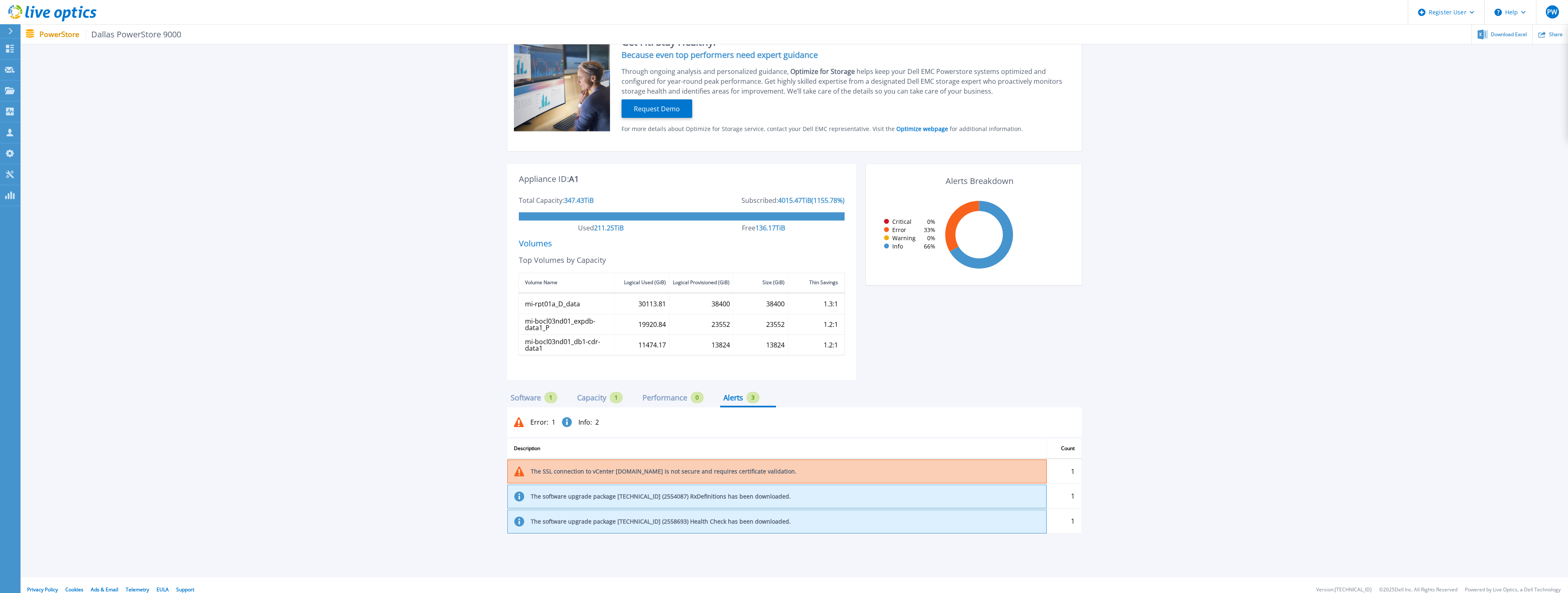
scroll to position [92, 0]
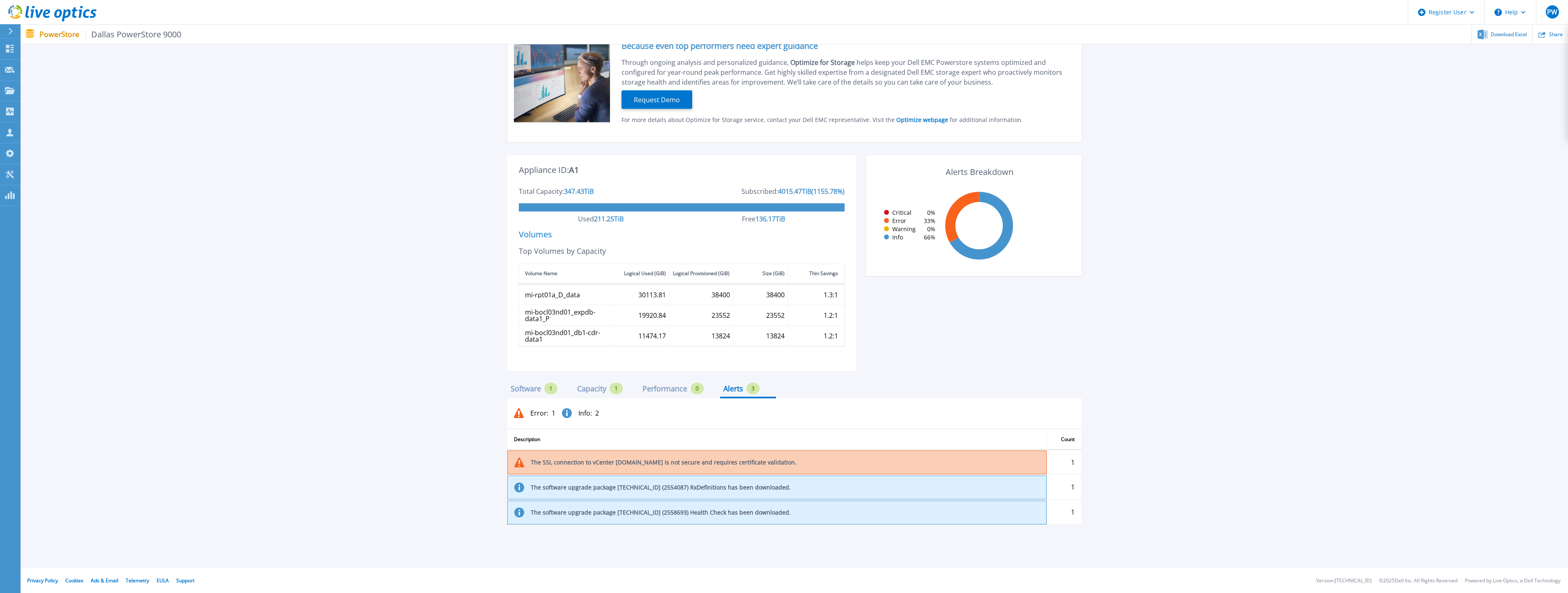
click at [600, 390] on div "Capacity" at bounding box center [592, 388] width 29 height 7
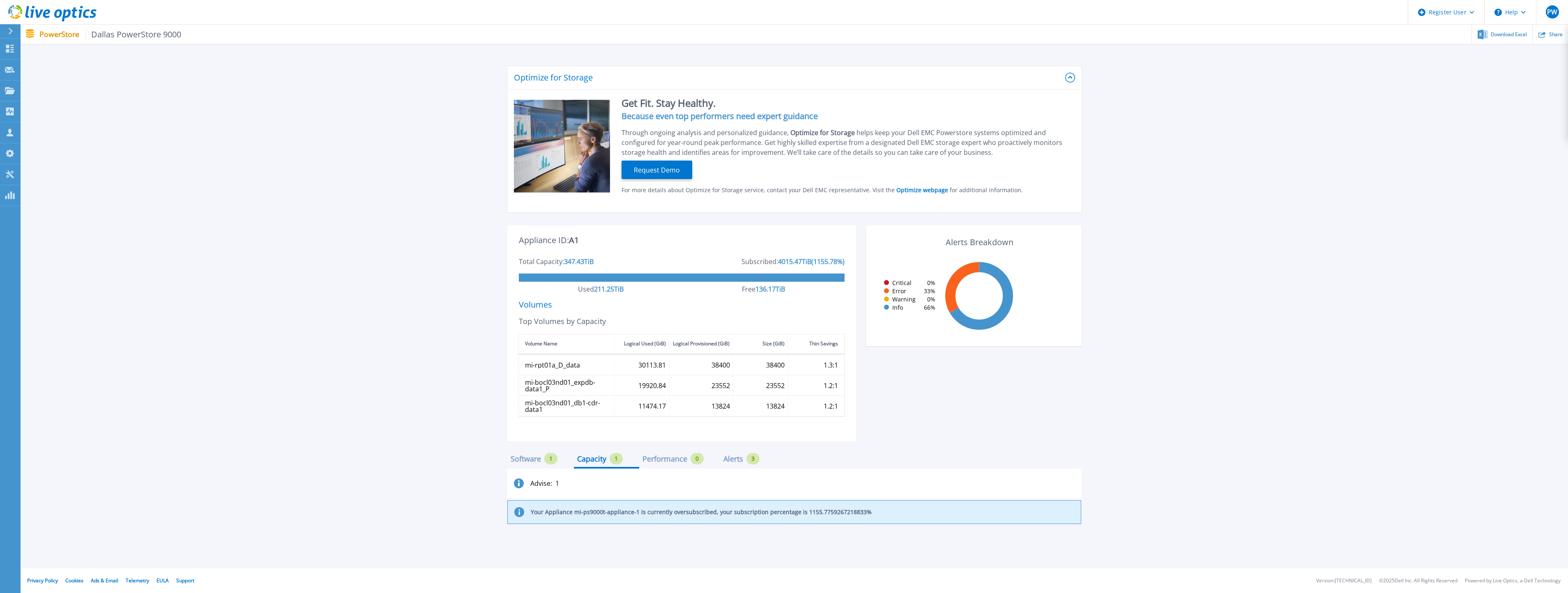
click at [519, 460] on div "Software" at bounding box center [526, 459] width 31 height 7
click at [665, 461] on div "Performance" at bounding box center [664, 459] width 45 height 7
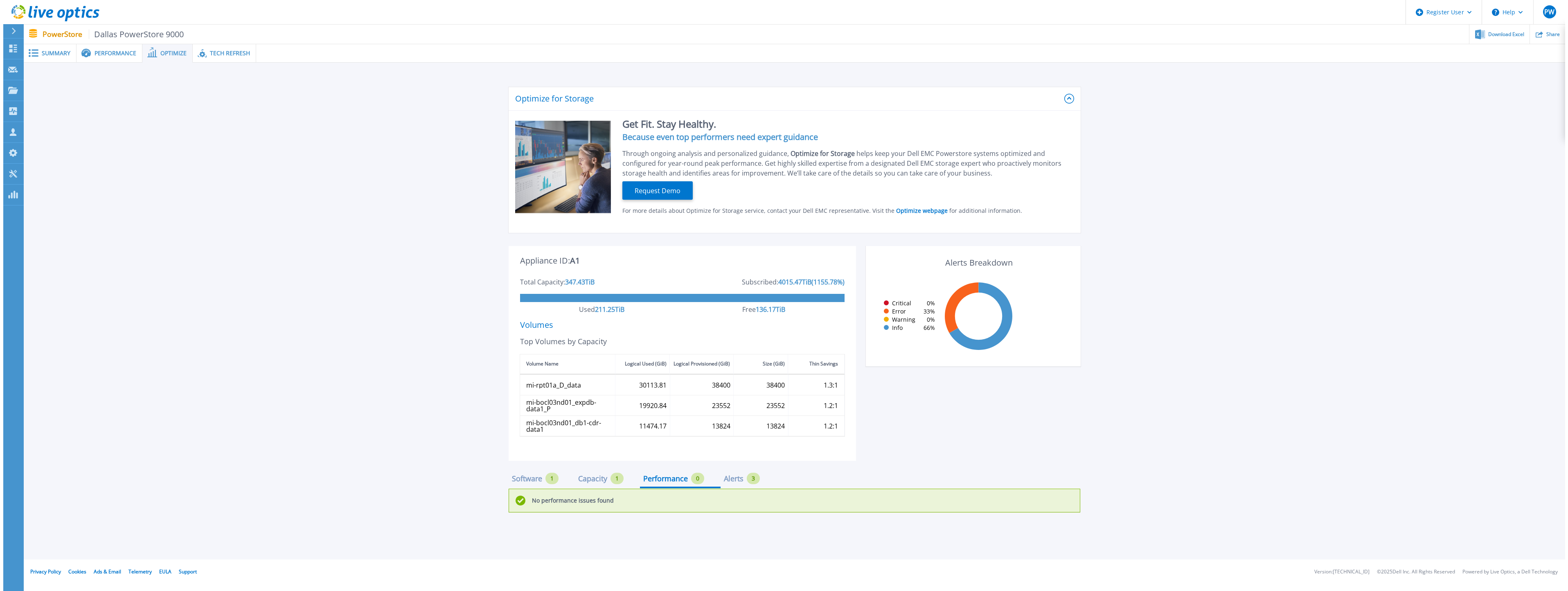
scroll to position [0, 0]
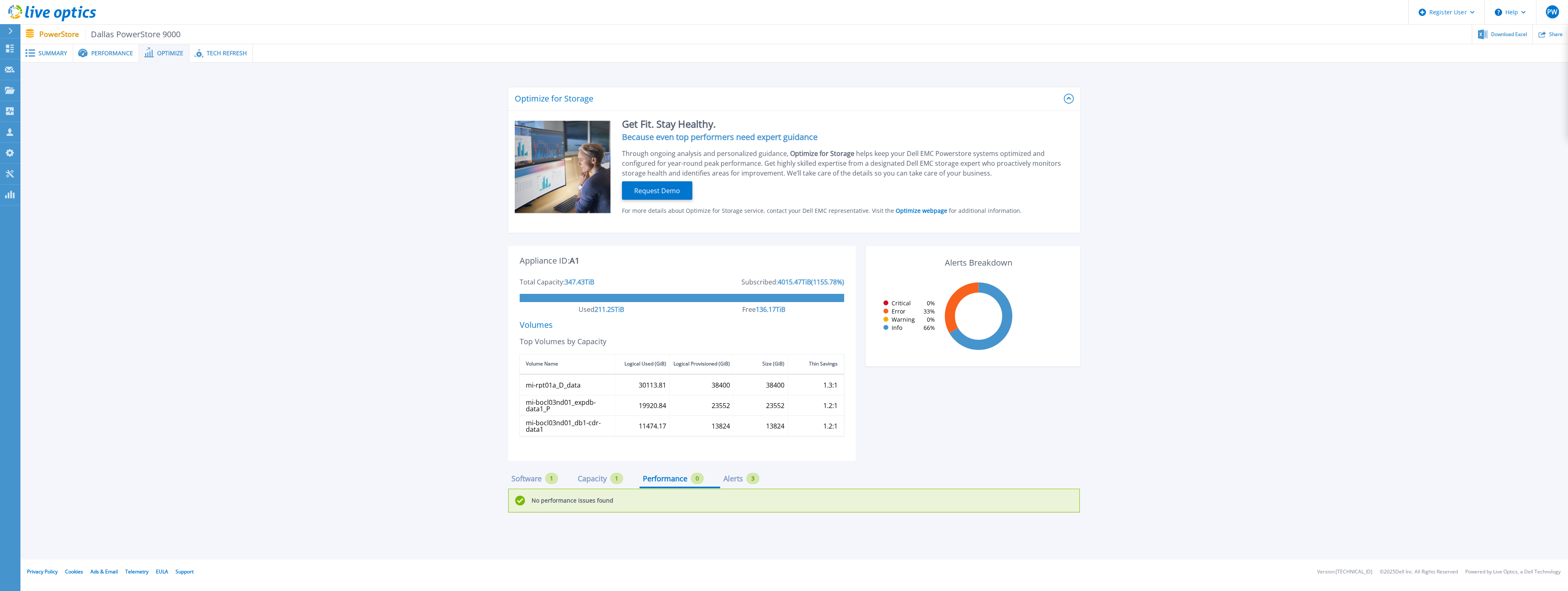
click at [61, 55] on span "Summary" at bounding box center [52, 53] width 29 height 5
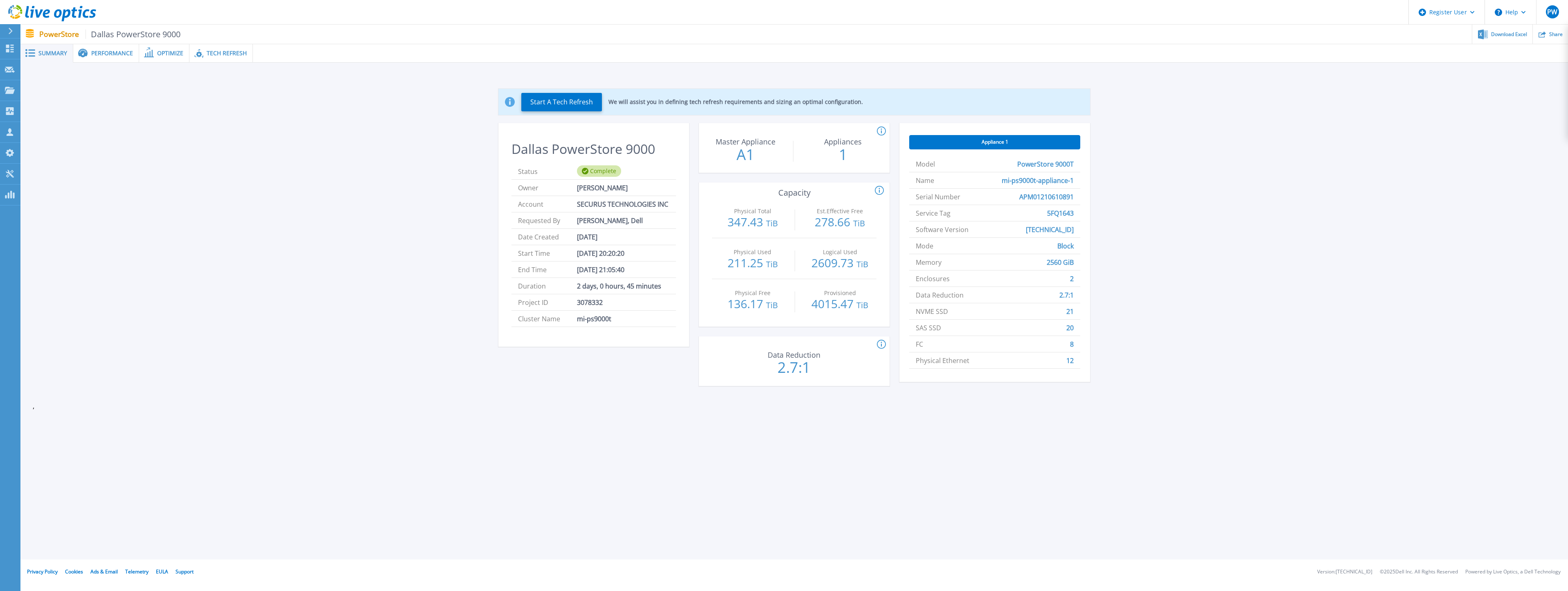
click at [113, 59] on div "Performance" at bounding box center [106, 54] width 66 height 18
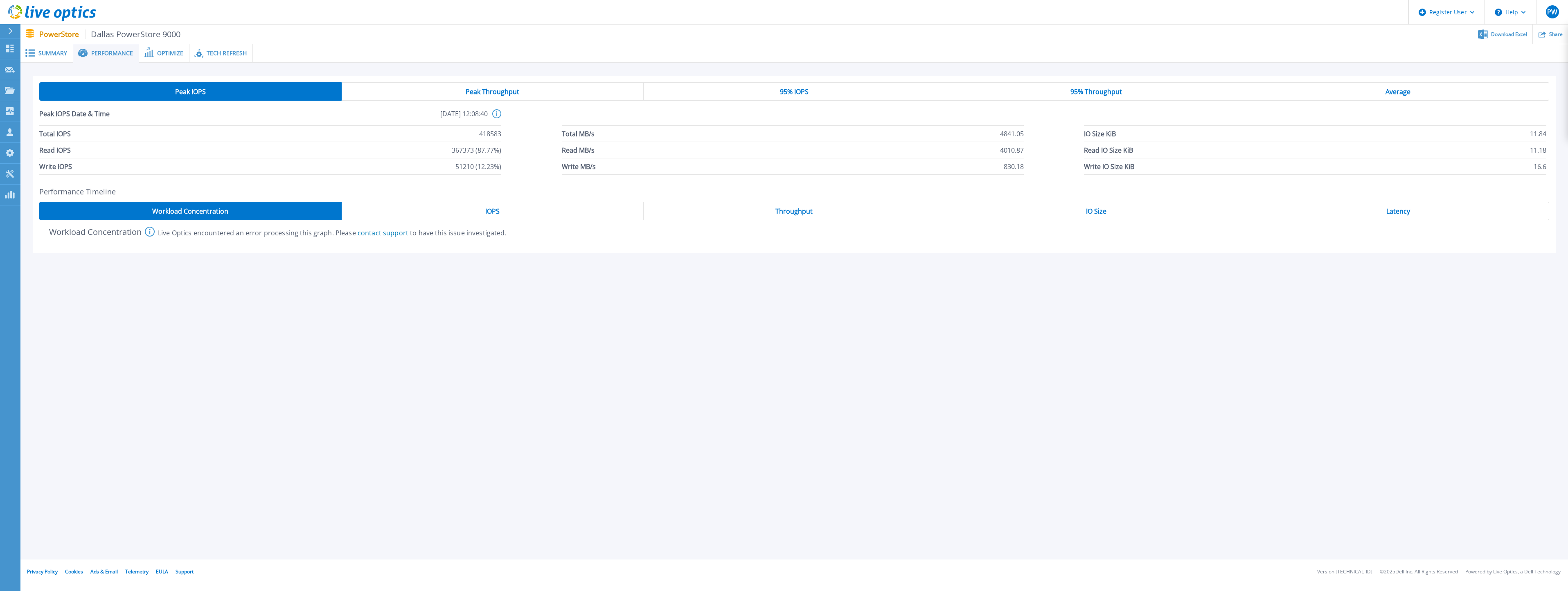
click at [51, 54] on span "Summary" at bounding box center [52, 53] width 29 height 5
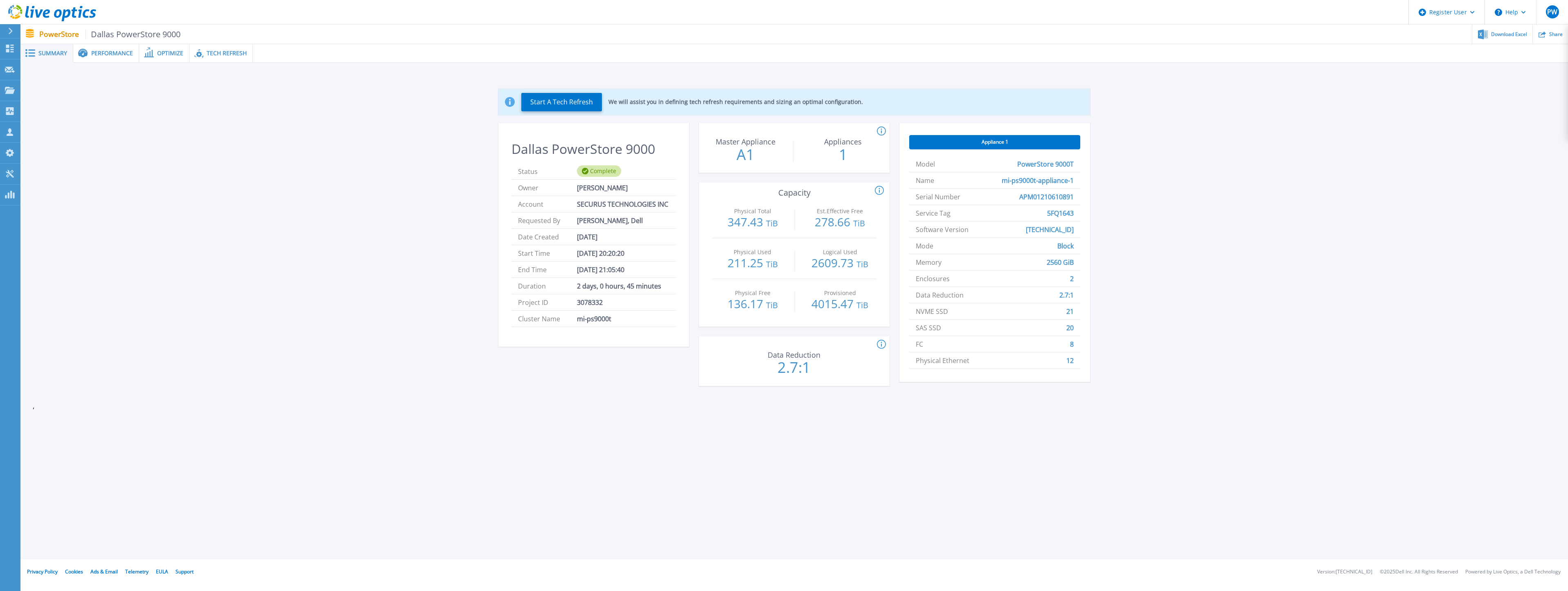
click at [117, 54] on span "Performance" at bounding box center [112, 53] width 42 height 5
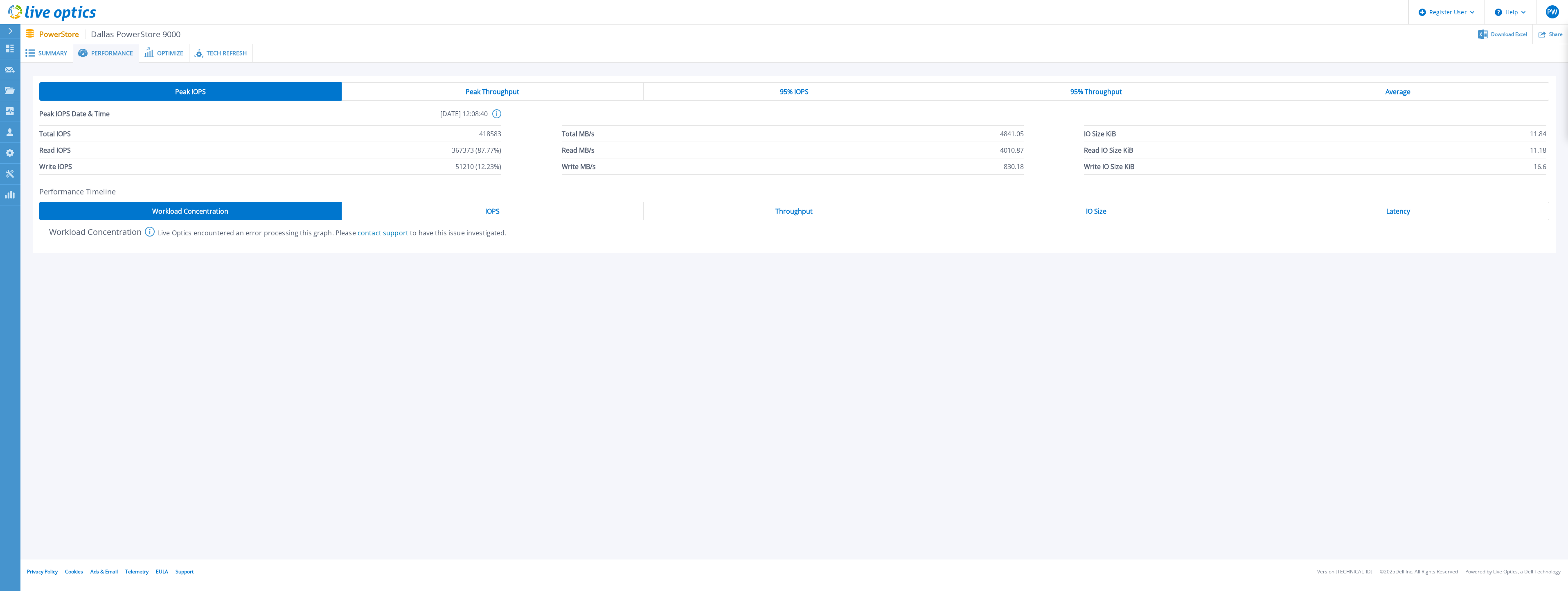
click at [467, 92] on span "Peak Throughput" at bounding box center [492, 91] width 54 height 7
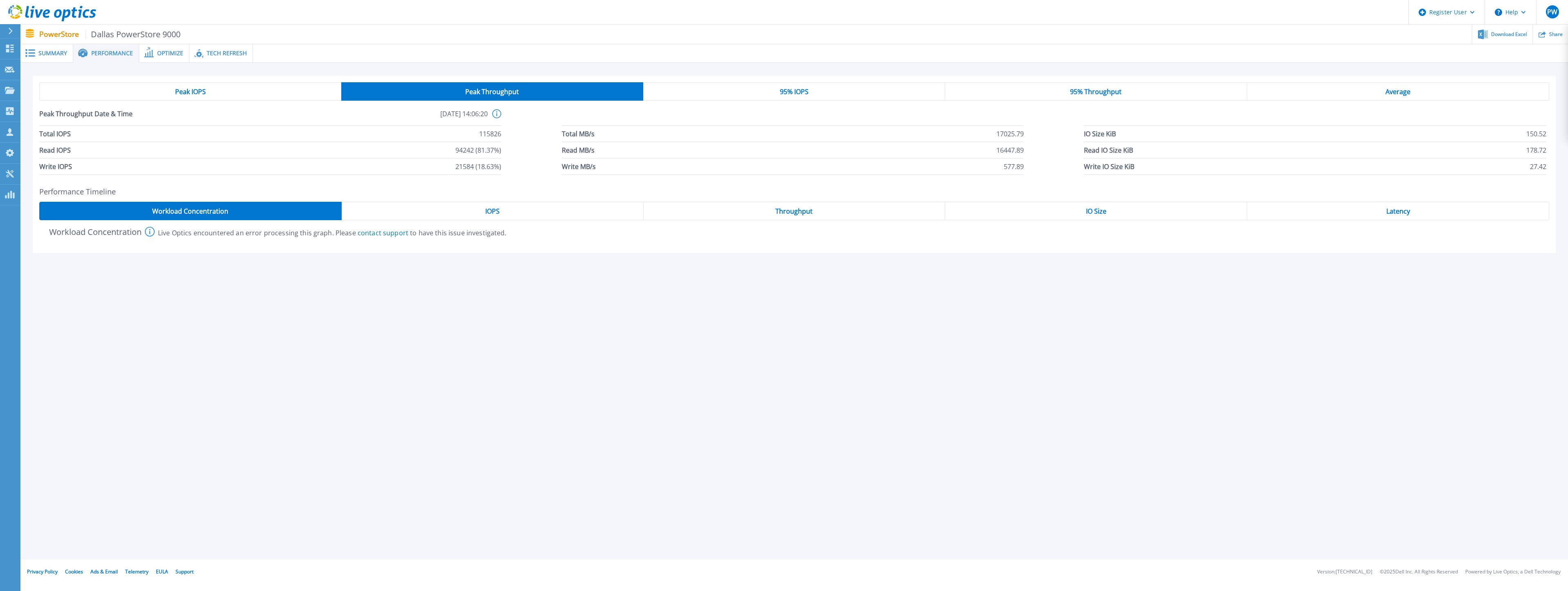
click at [1372, 214] on div "Latency" at bounding box center [1398, 211] width 302 height 18
